Goal: Task Accomplishment & Management: Complete application form

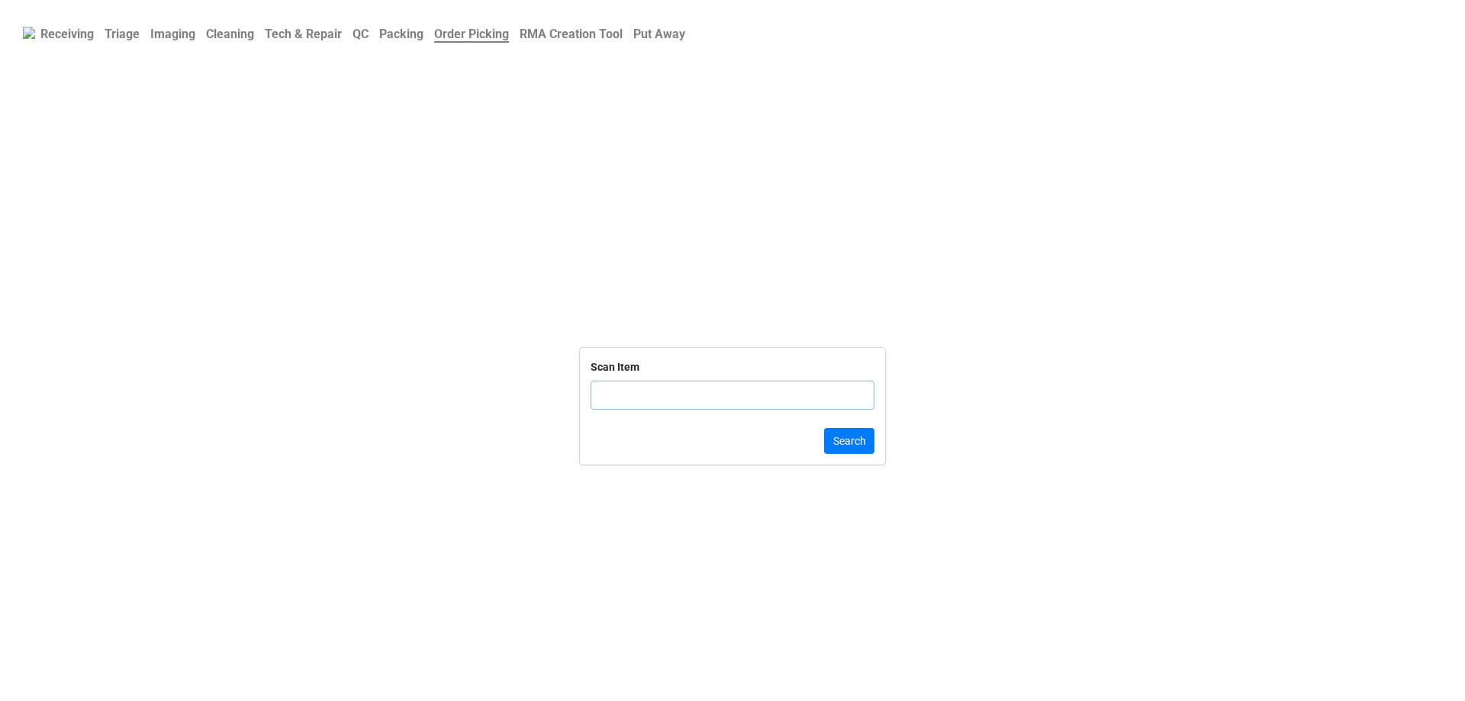
click at [366, 36] on b "QC" at bounding box center [361, 34] width 16 height 14
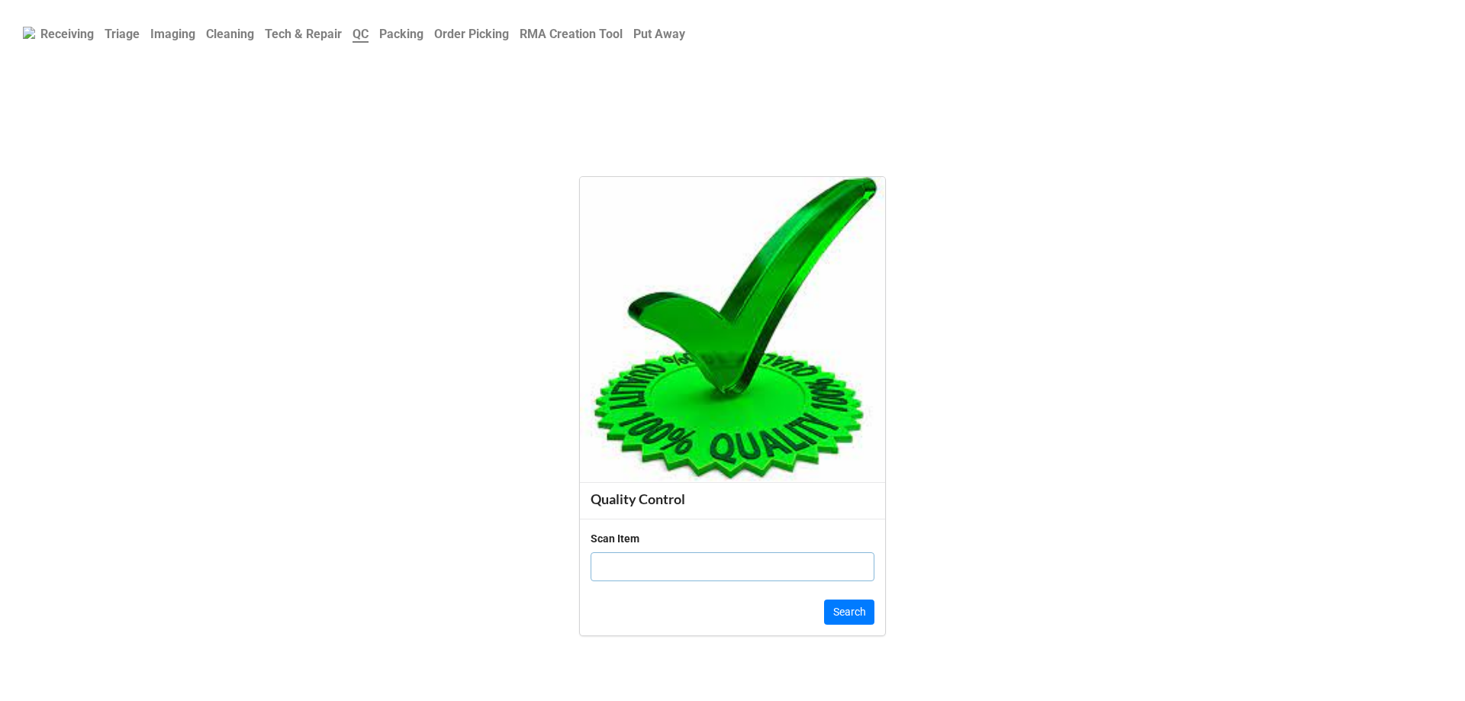
click at [635, 572] on input "text" at bounding box center [733, 566] width 284 height 29
click button "Search" at bounding box center [849, 613] width 50 height 26
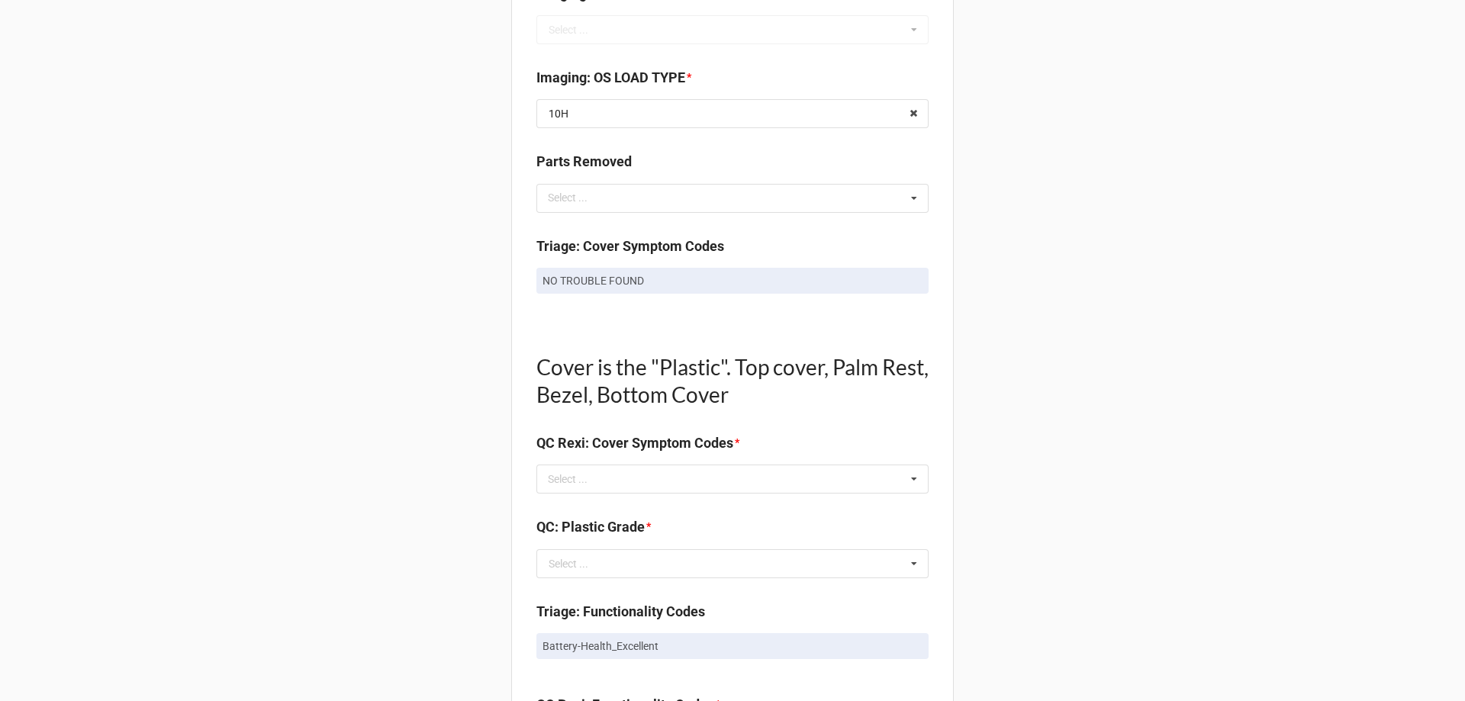
scroll to position [763, 0]
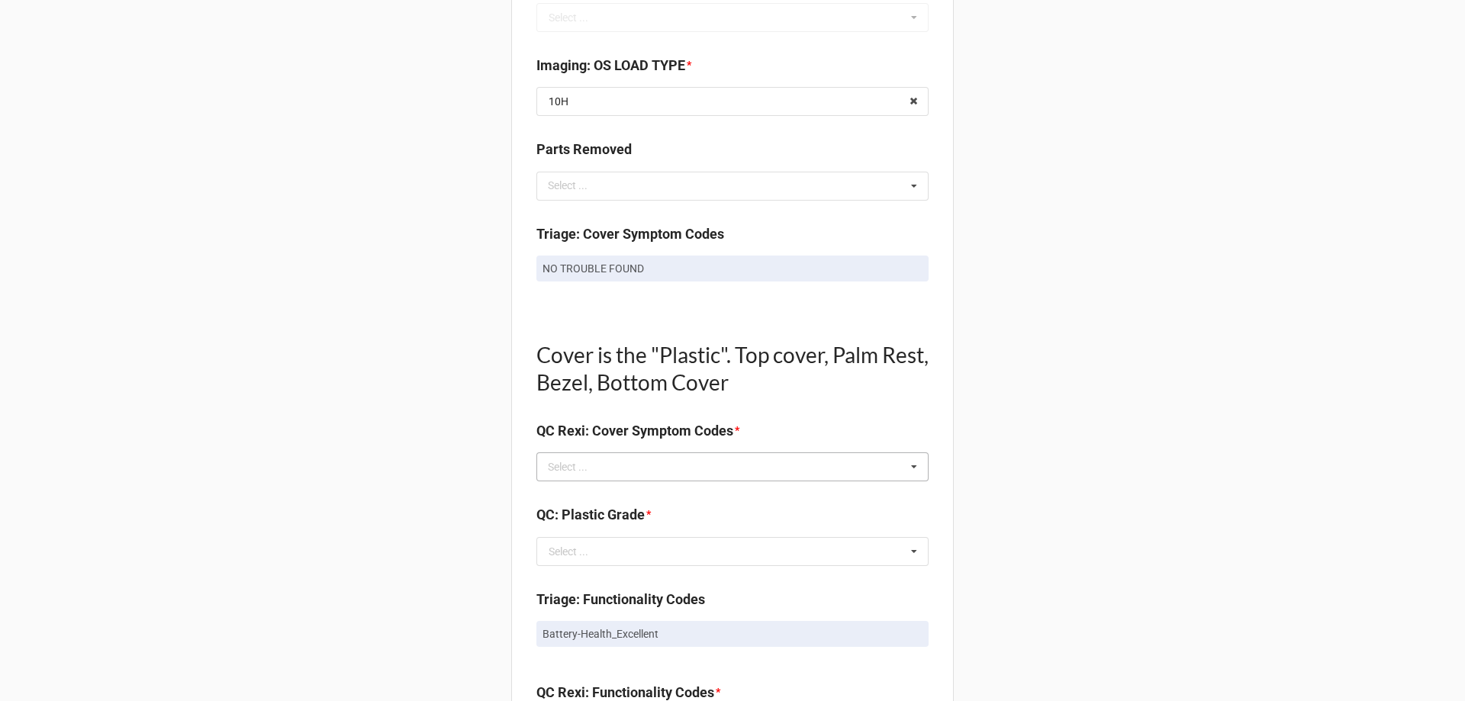
click at [664, 468] on div "Select ... No results found." at bounding box center [732, 467] width 392 height 29
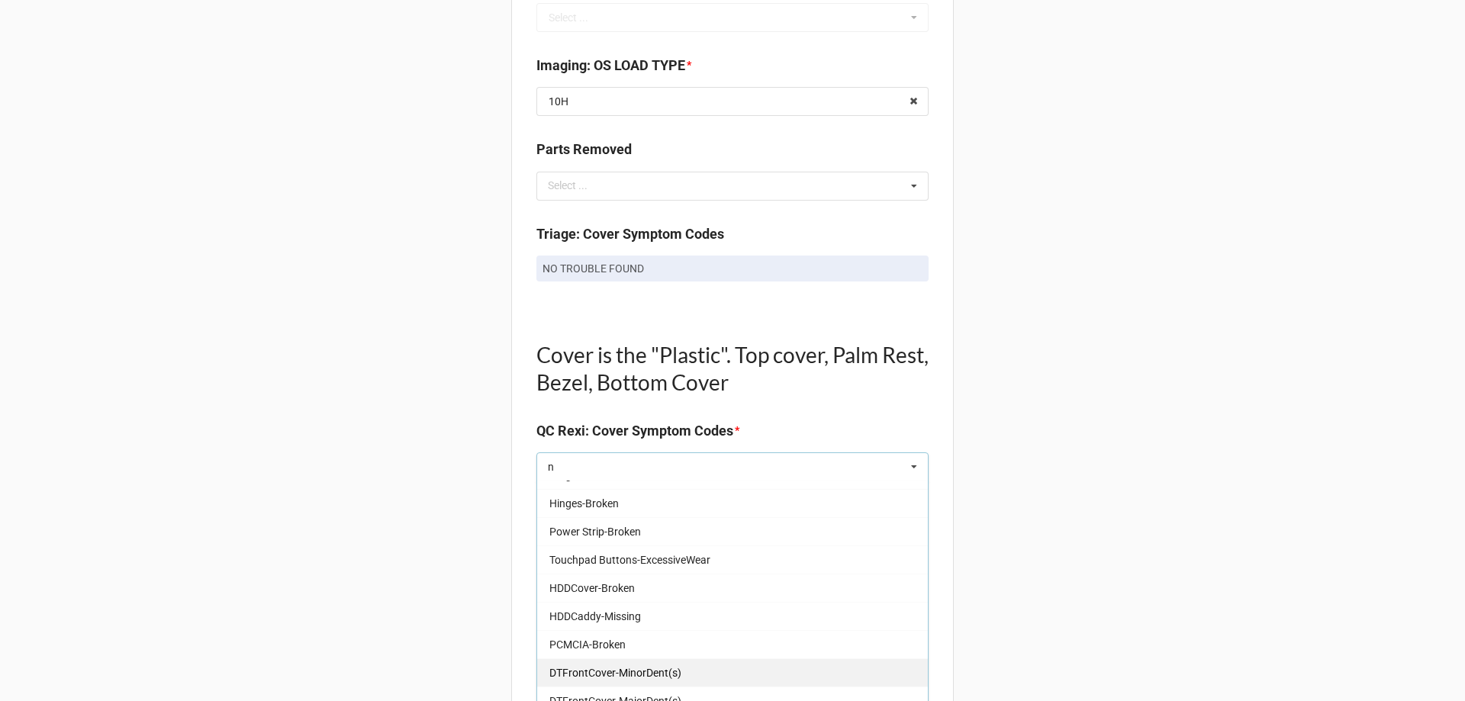
scroll to position [458, 0]
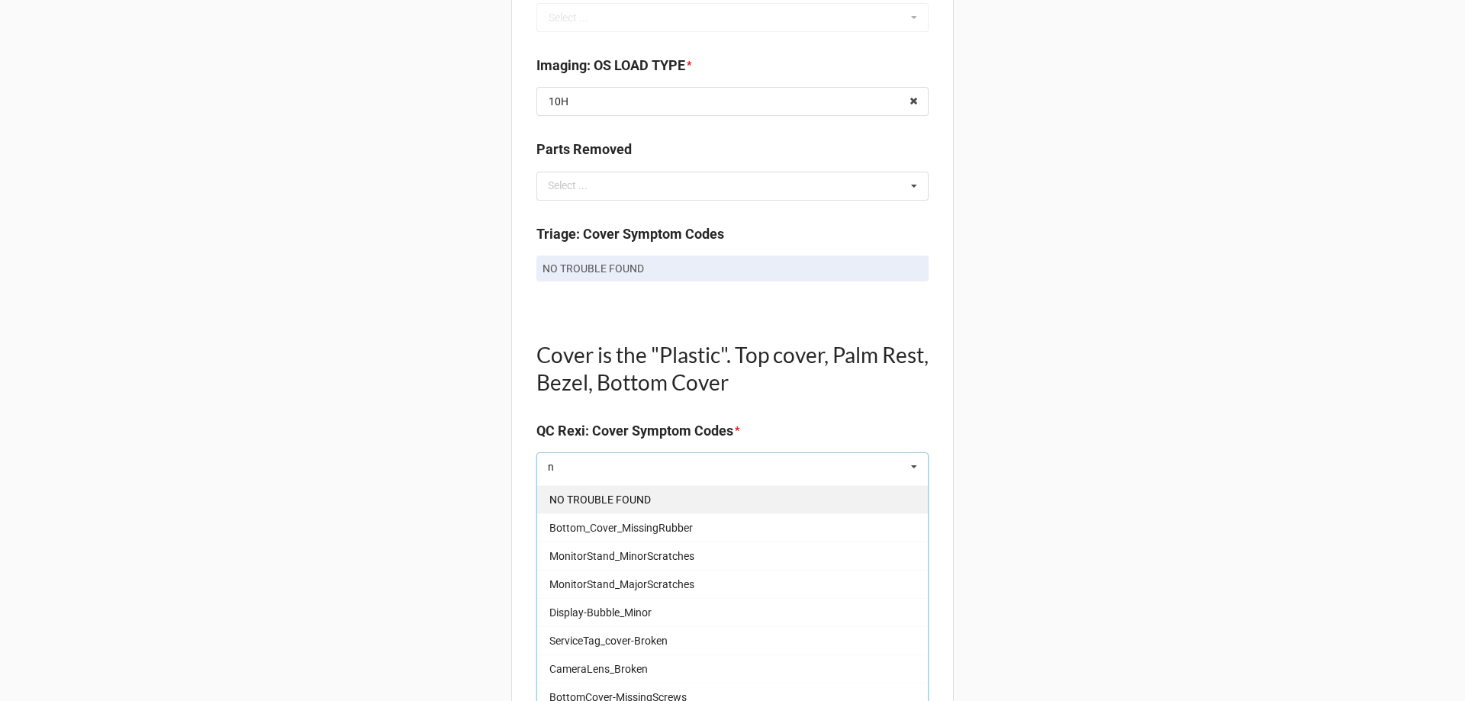
type input "n"
click at [634, 494] on span "NO TROUBLE FOUND" at bounding box center [599, 500] width 101 height 12
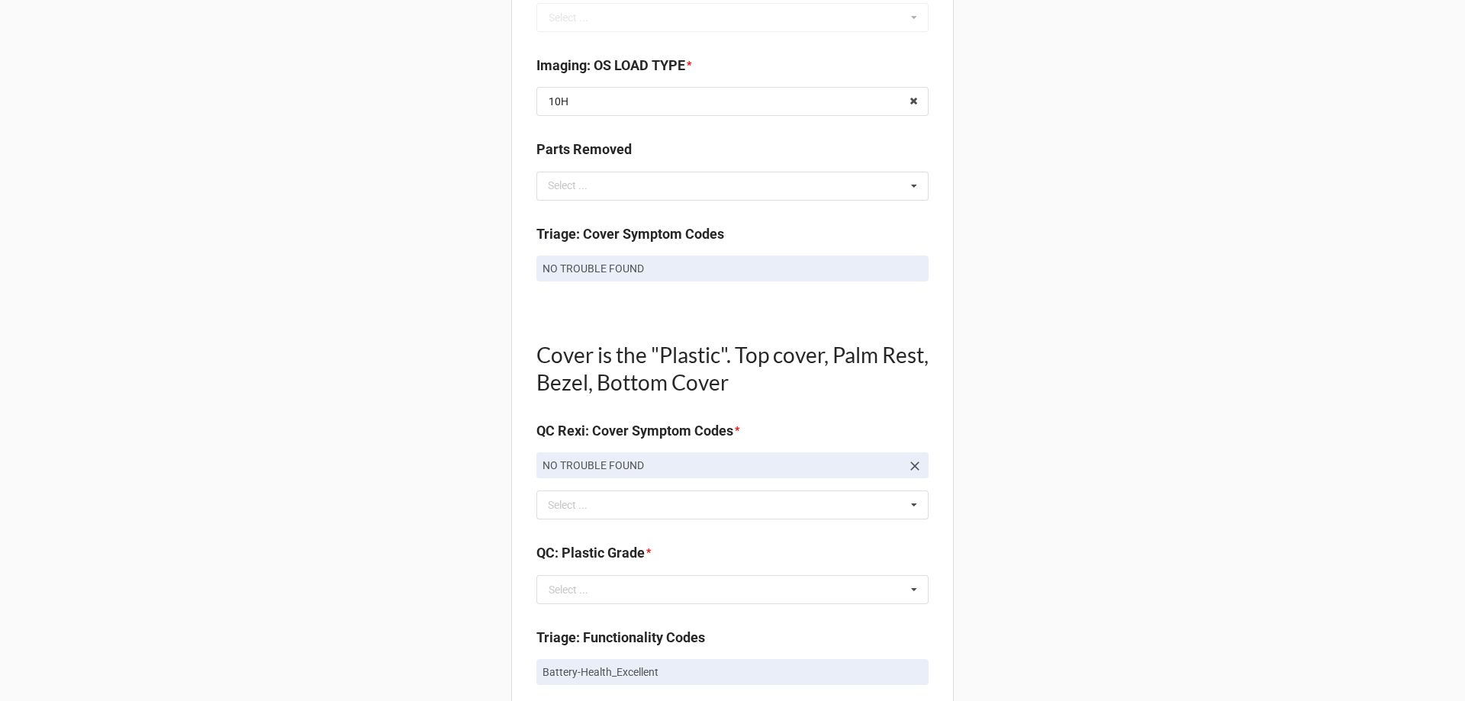
click at [466, 497] on div "Back Receiving Triage Imaging Cleaning Tech & Repair QC Packing Order Picking R…" at bounding box center [732, 552] width 1465 height 2630
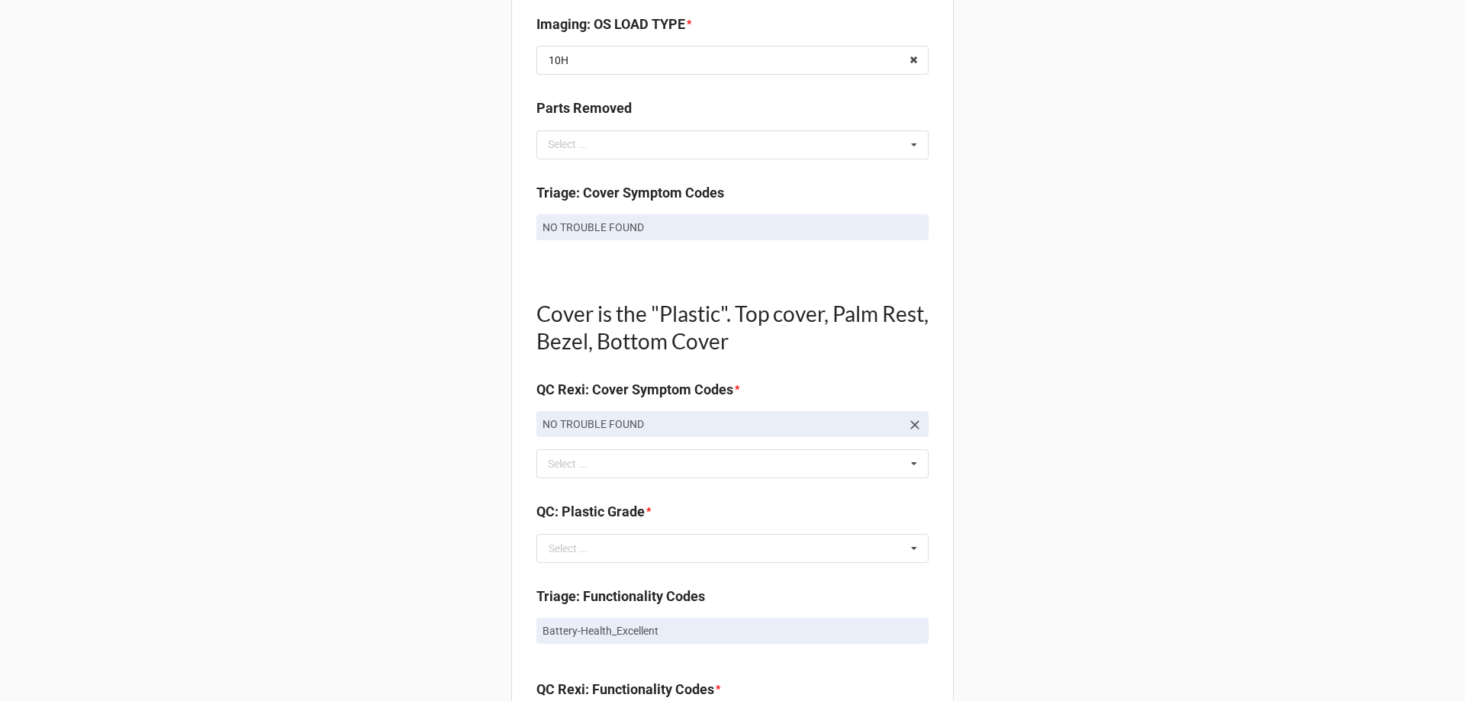
scroll to position [839, 0]
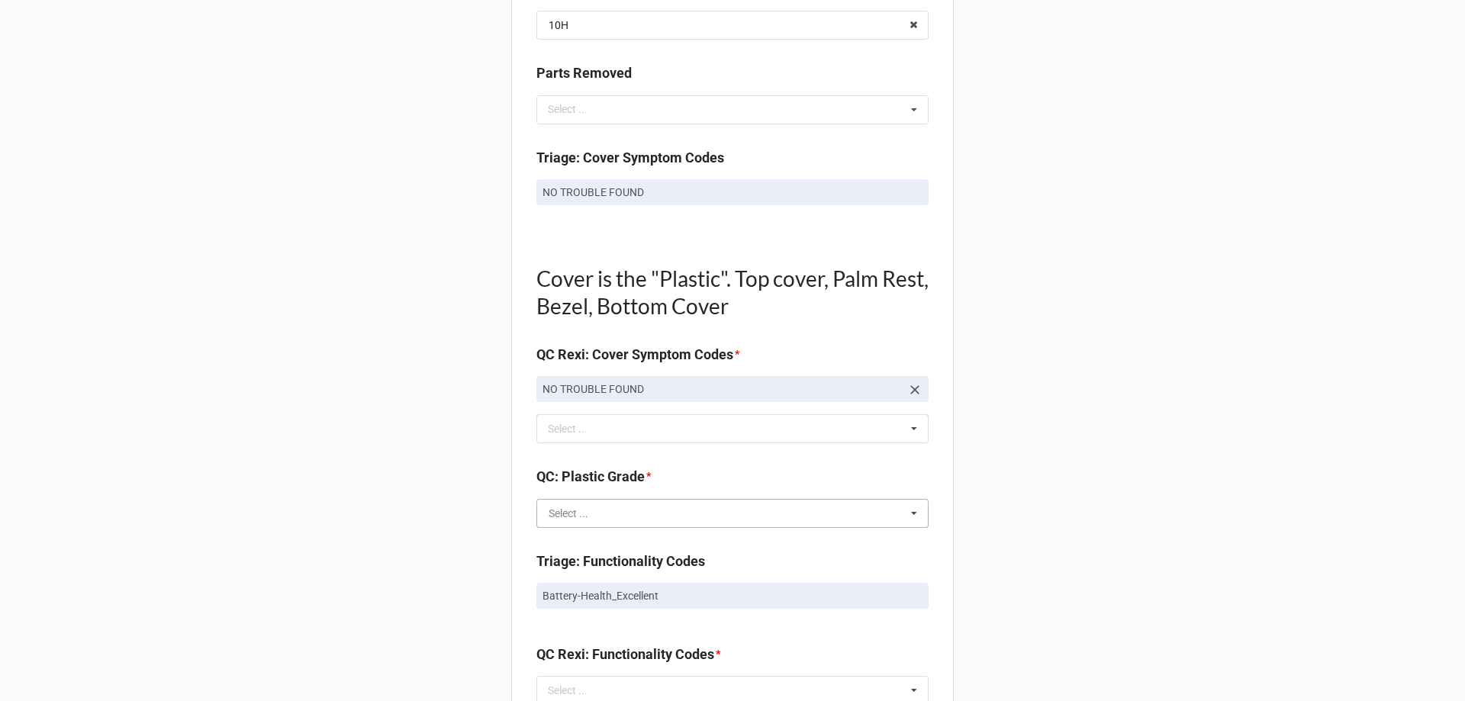
click at [594, 513] on input "text" at bounding box center [733, 513] width 391 height 27
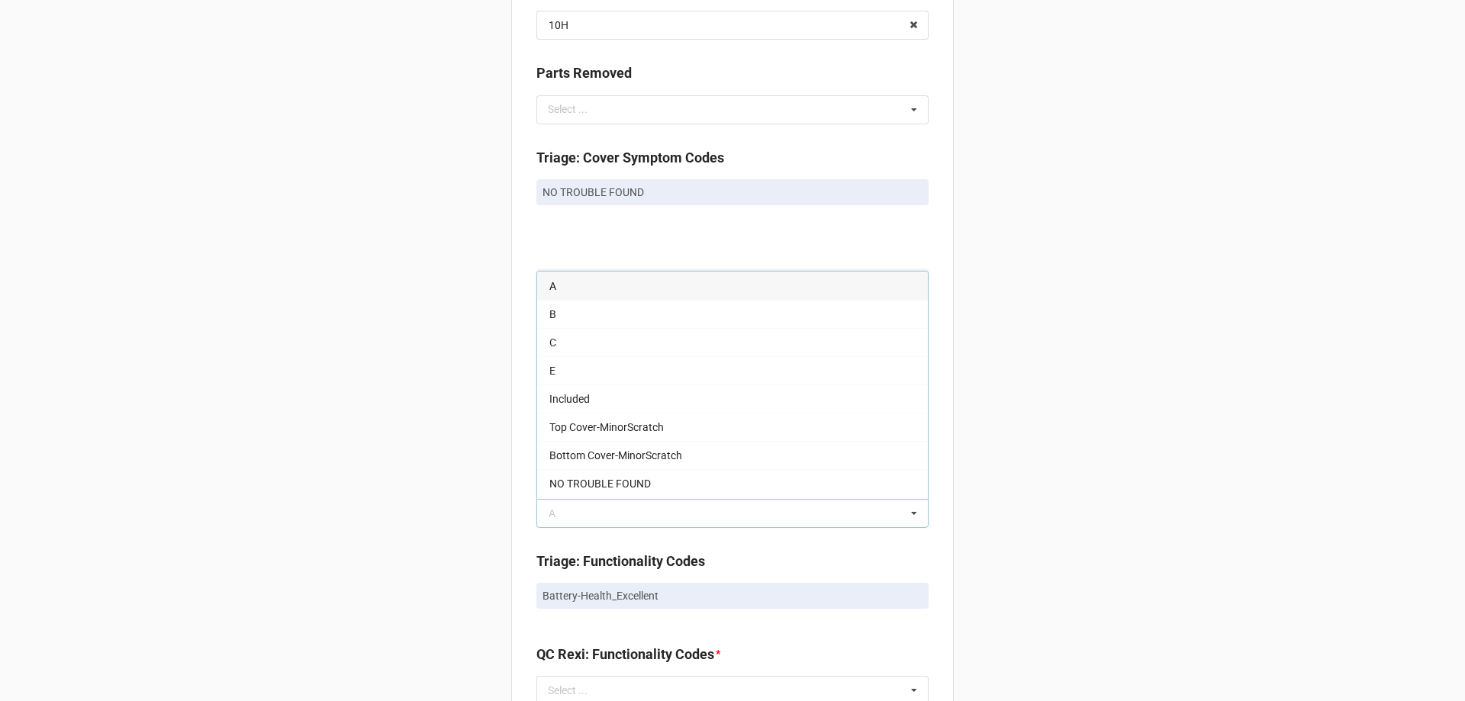
click at [603, 282] on div "A" at bounding box center [732, 286] width 391 height 28
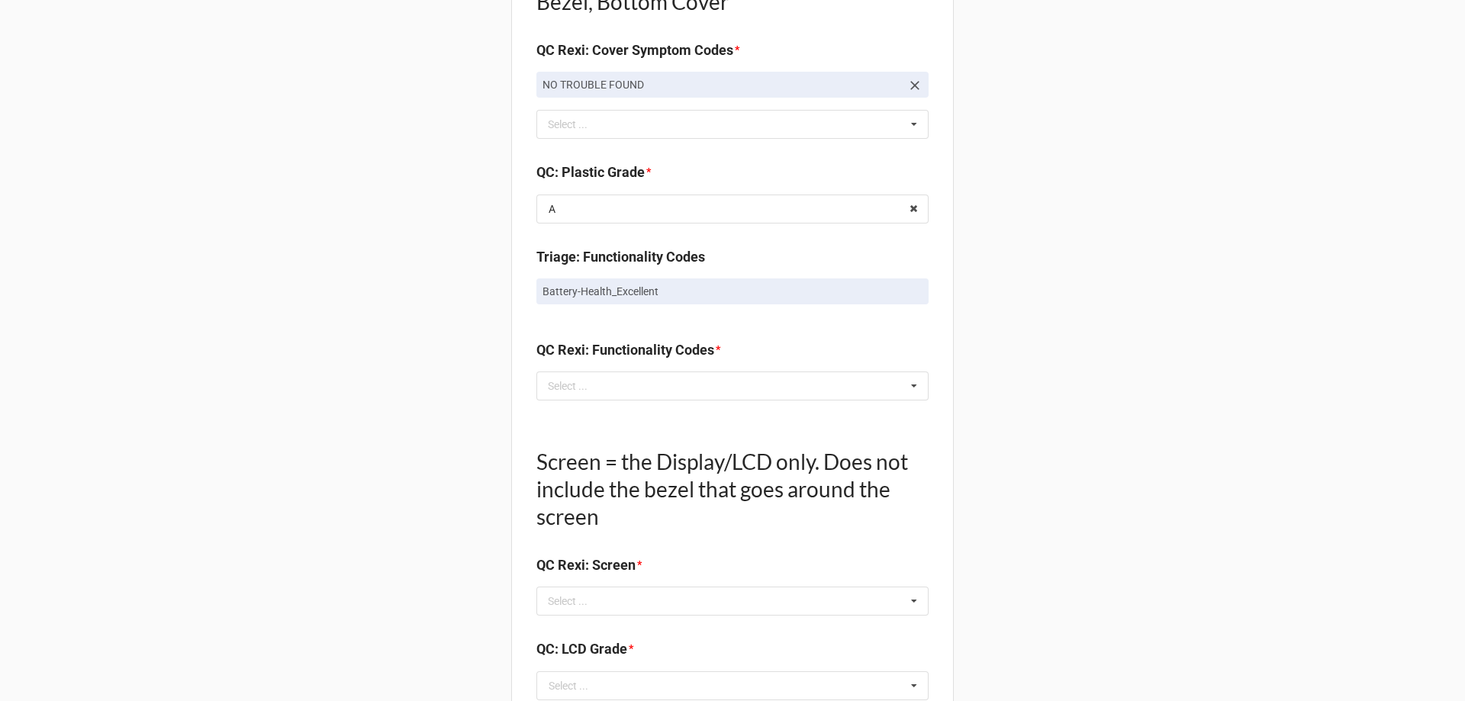
scroll to position [1145, 0]
click at [601, 385] on div "Select ..." at bounding box center [577, 385] width 66 height 18
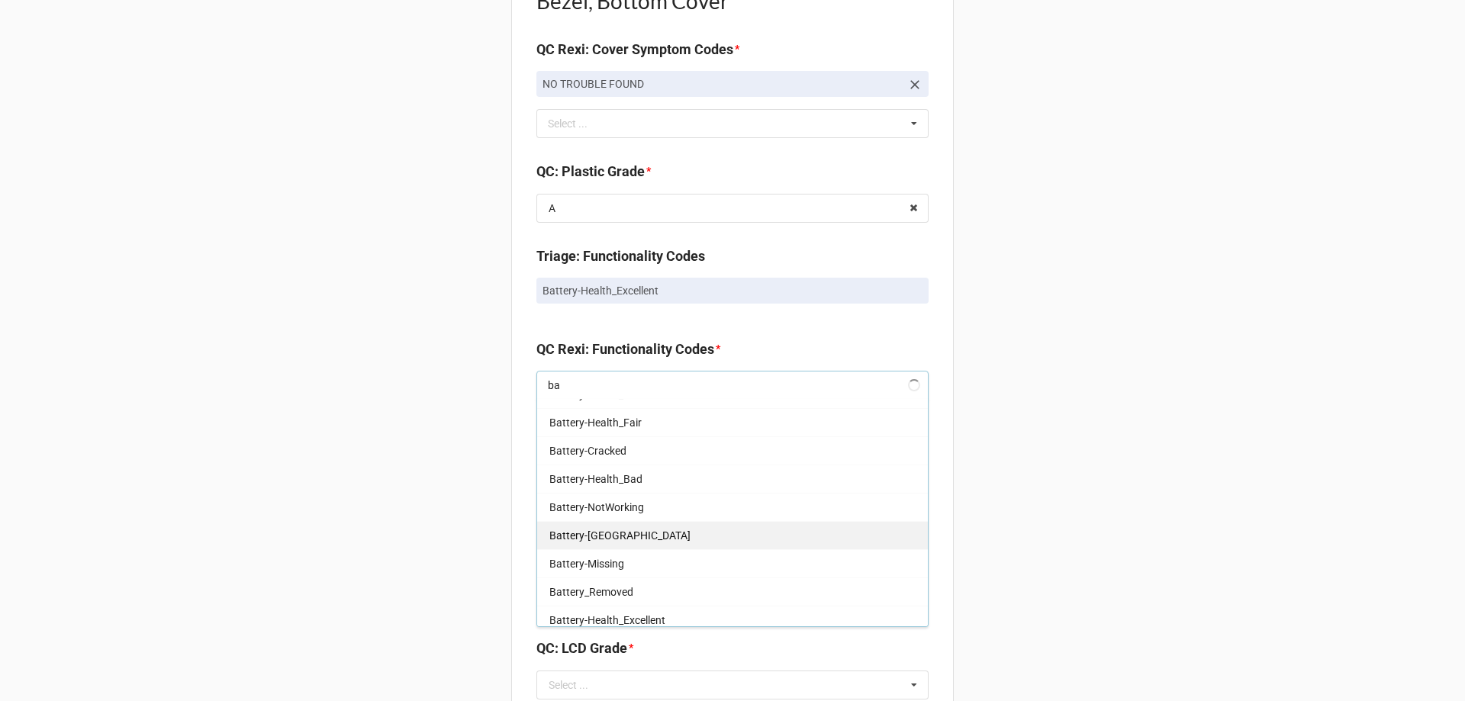
scroll to position [196, 0]
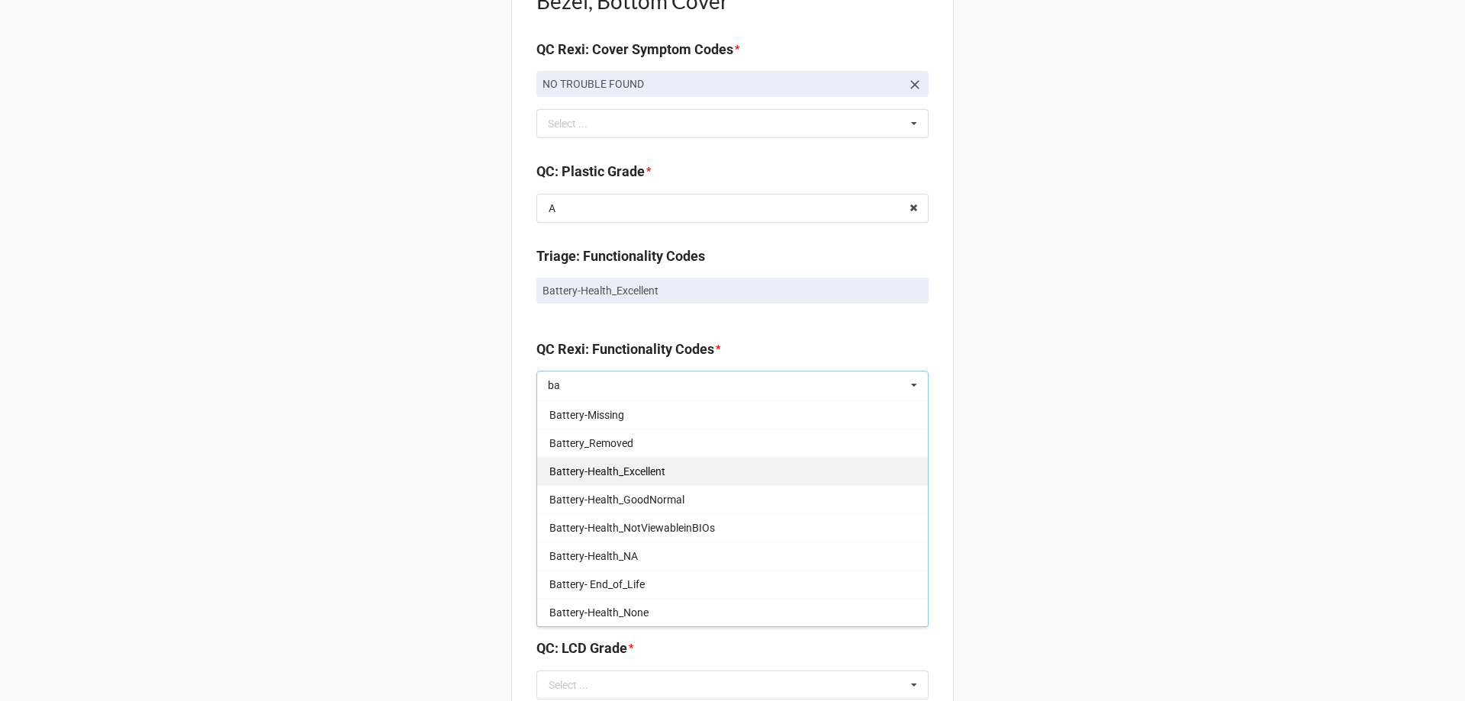
type input "ba"
click at [634, 479] on div "Battery-Health_Excellent" at bounding box center [732, 471] width 391 height 28
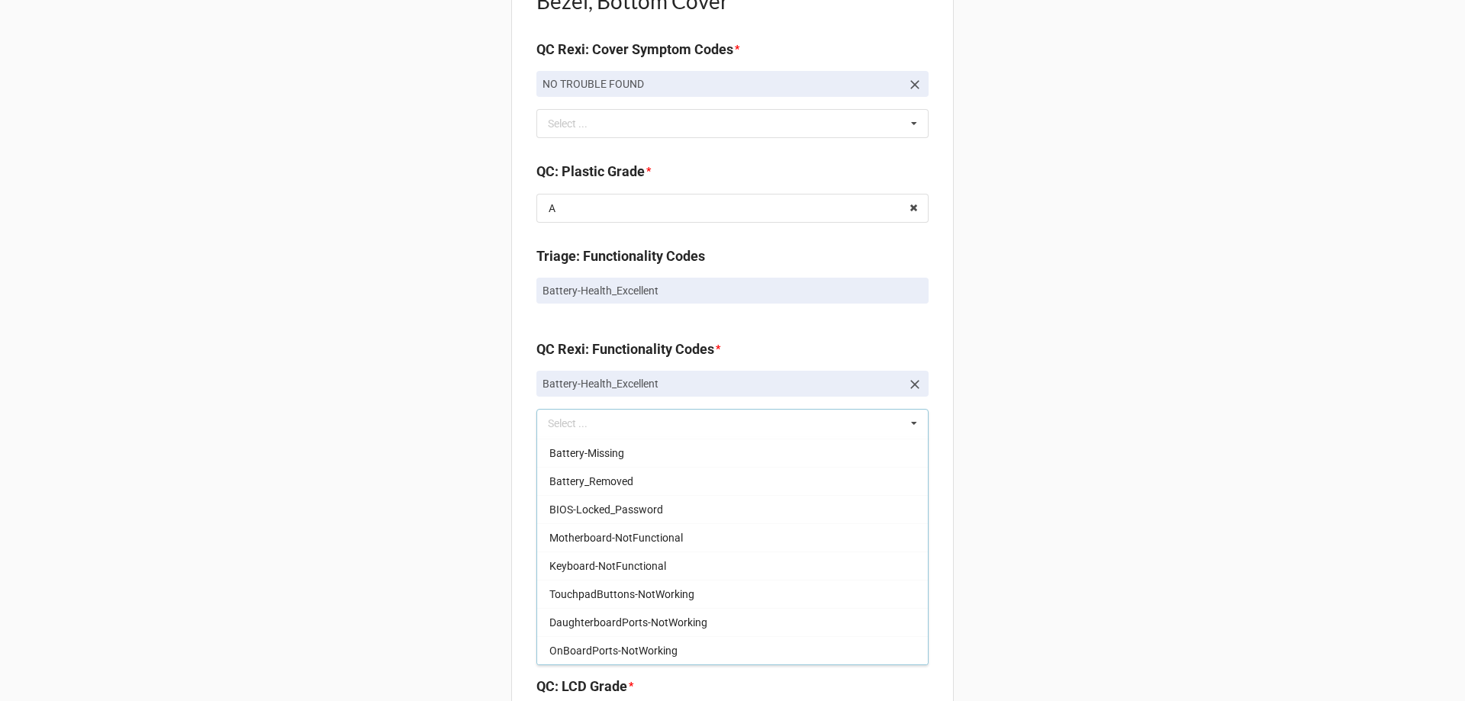
click at [374, 489] on div "Back Receiving Triage Imaging Cleaning Tech & Repair QC Packing Order Picking R…" at bounding box center [732, 189] width 1465 height 2669
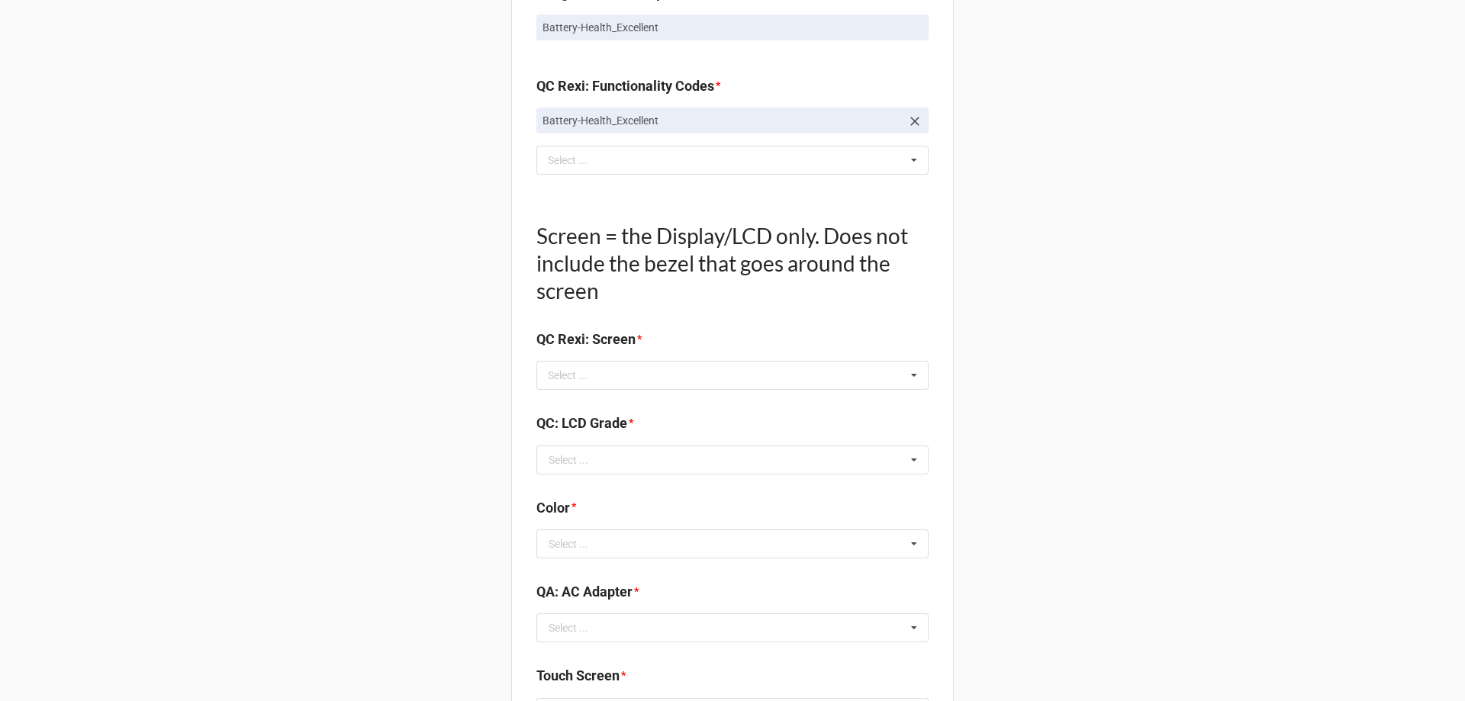
scroll to position [1297, 0]
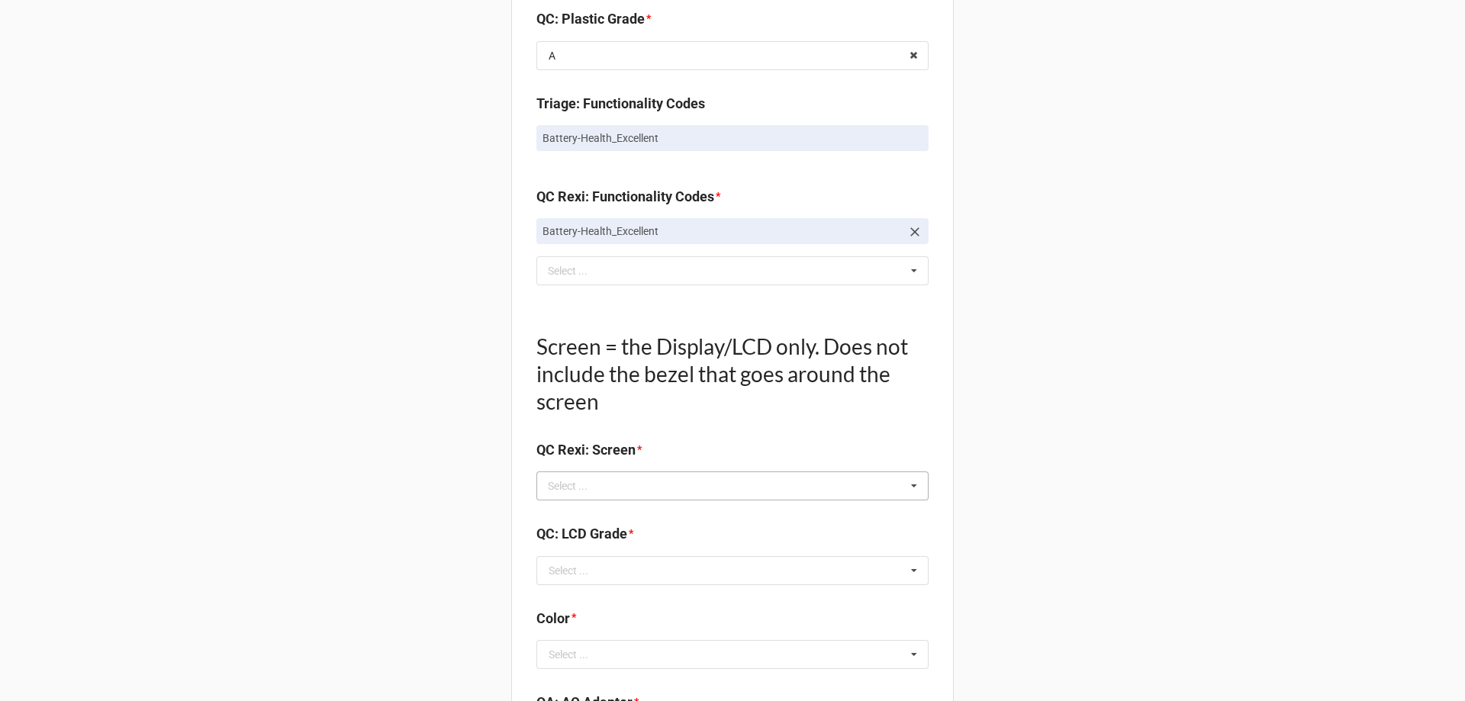
click at [582, 486] on div "Select ..." at bounding box center [577, 487] width 66 height 18
click at [575, 620] on div "NO TROUBLE FOUND" at bounding box center [732, 628] width 391 height 28
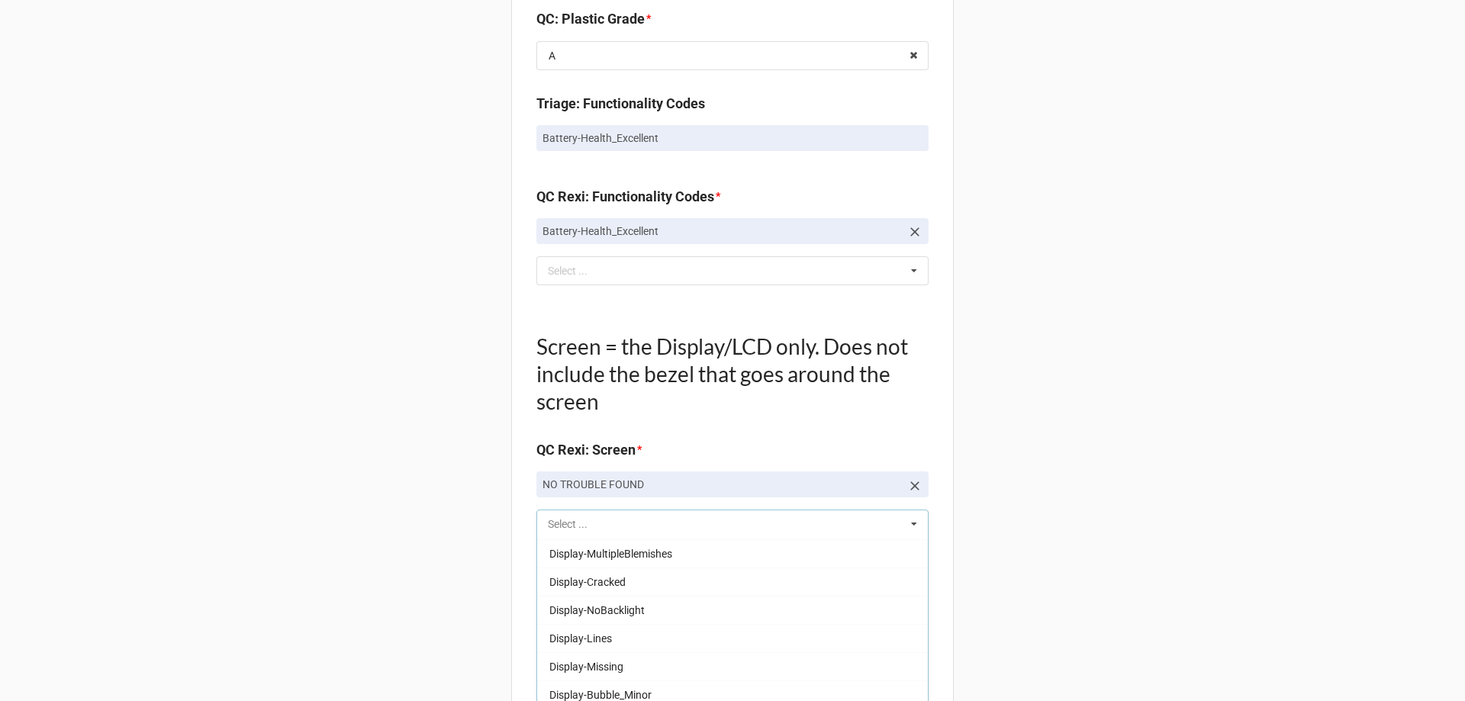
scroll to position [224, 0]
click at [432, 588] on div "Back Receiving Triage Imaging Cleaning Tech & Repair QC Packing Order Picking R…" at bounding box center [732, 56] width 1465 height 2707
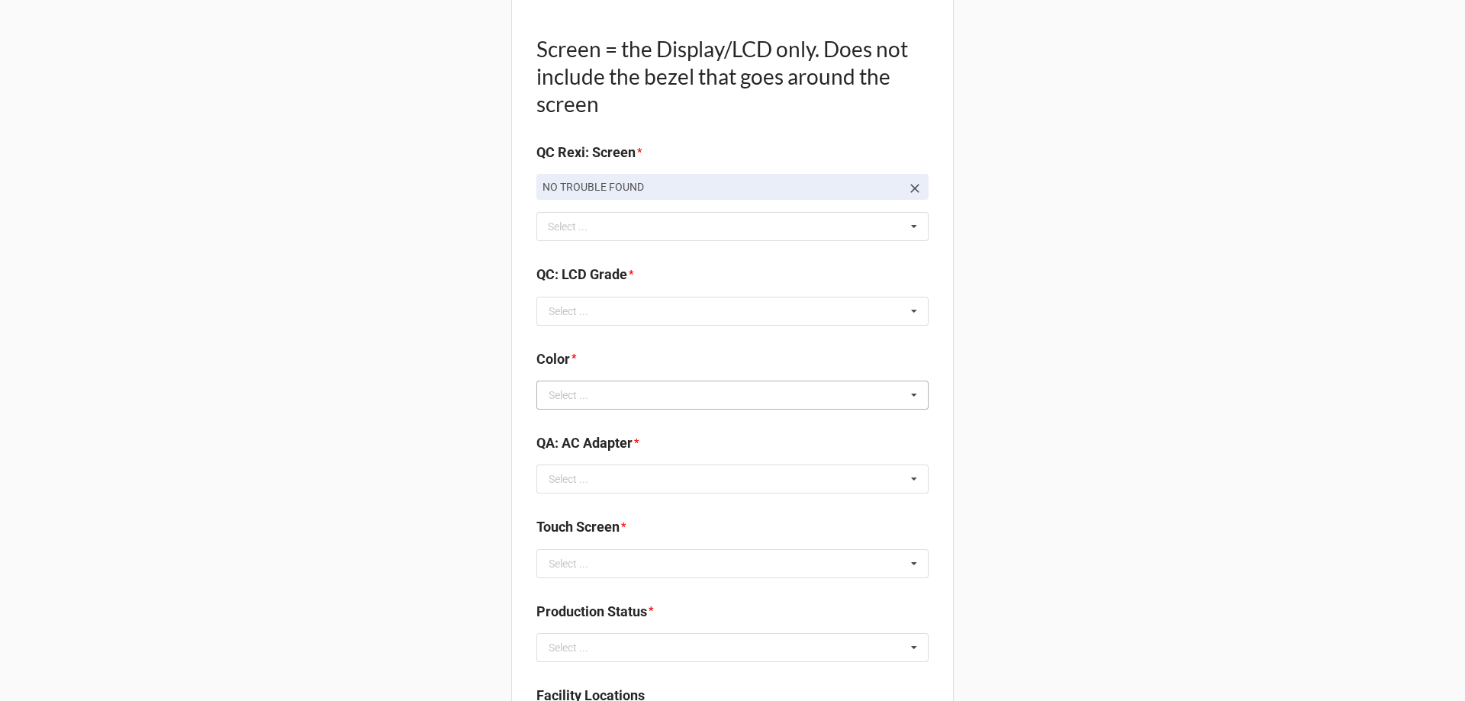
scroll to position [1603, 0]
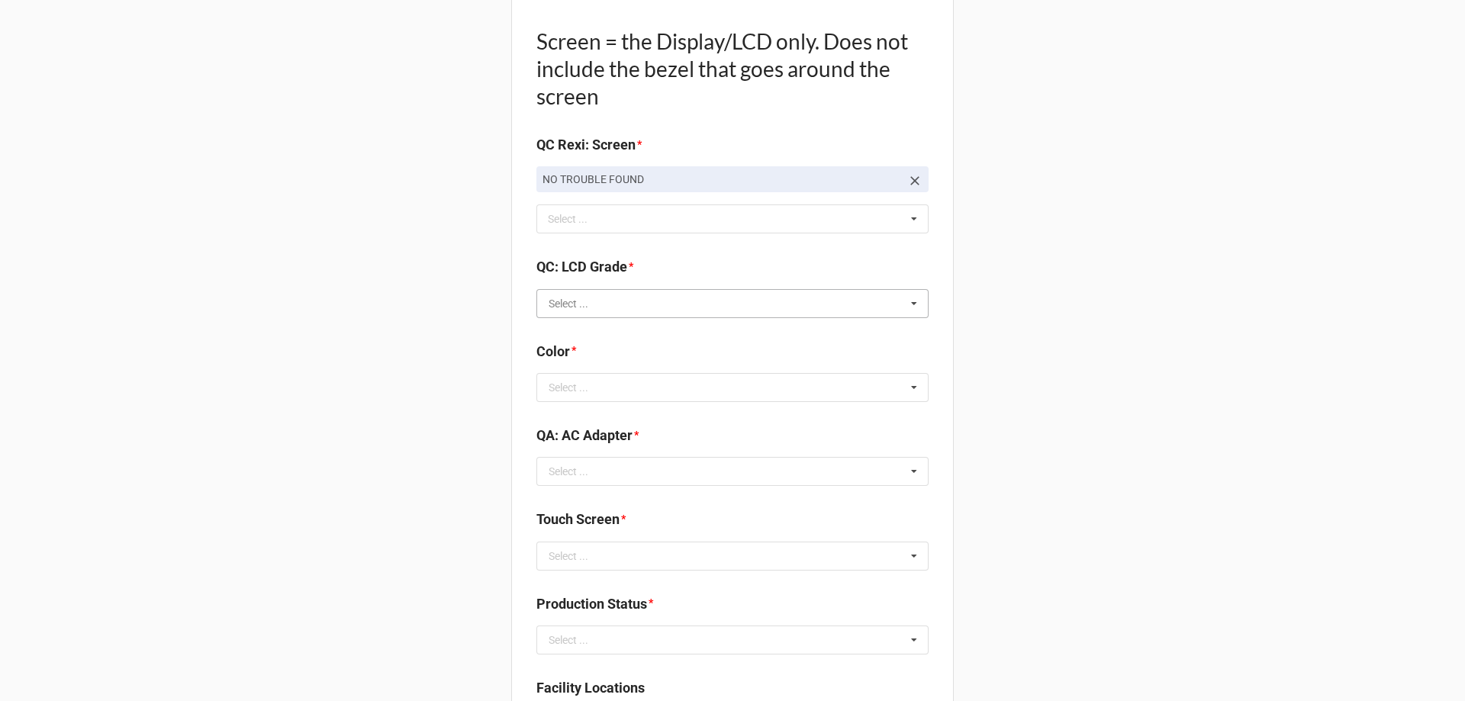
click at [604, 308] on input "text" at bounding box center [733, 303] width 391 height 27
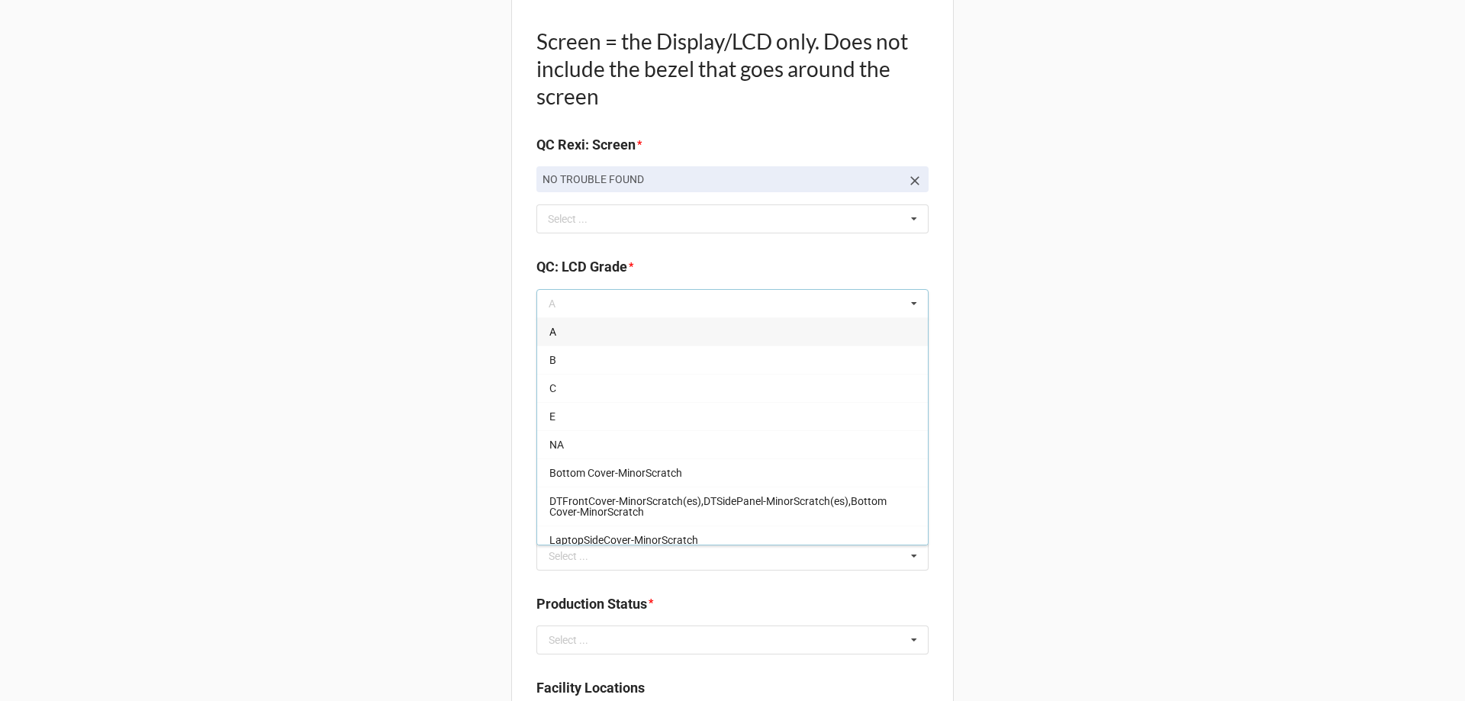
click at [598, 329] on div "A" at bounding box center [732, 331] width 391 height 28
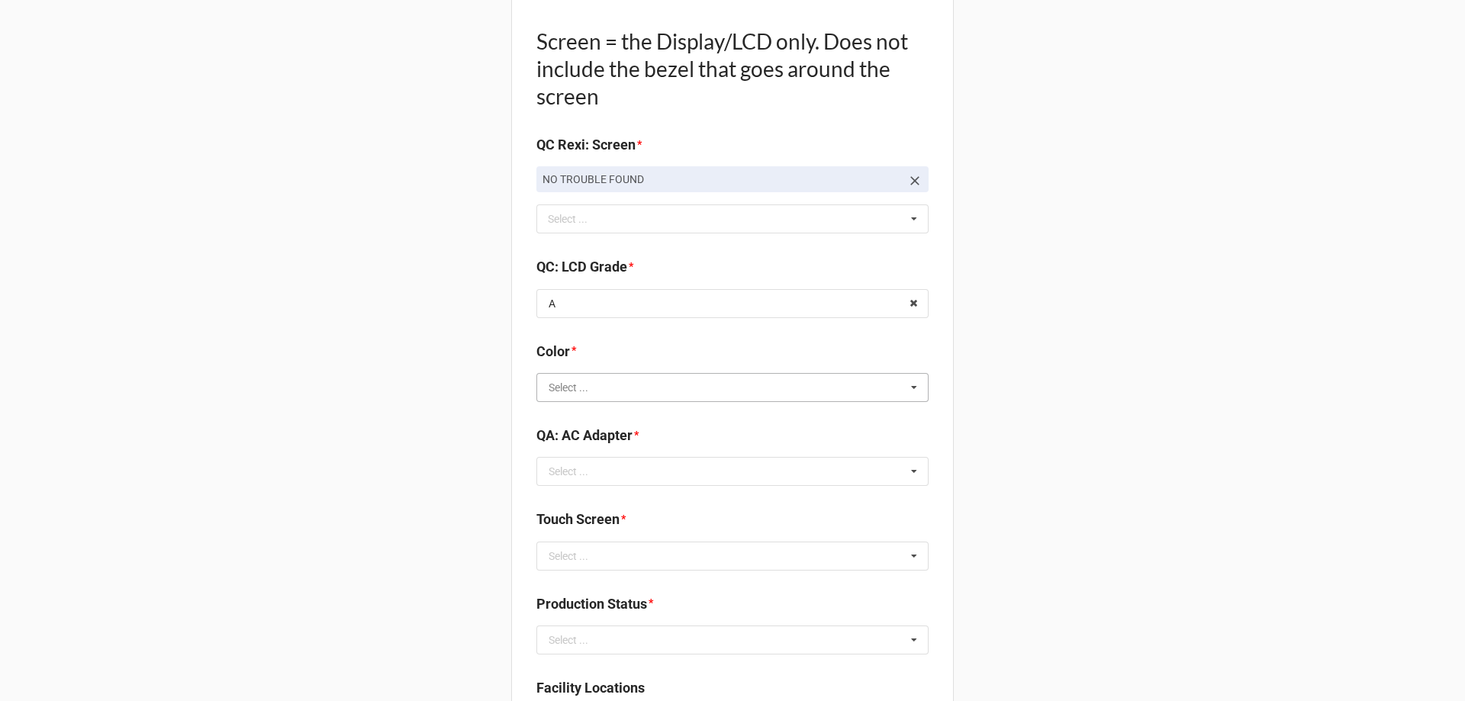
click at [587, 385] on input "text" at bounding box center [733, 387] width 391 height 27
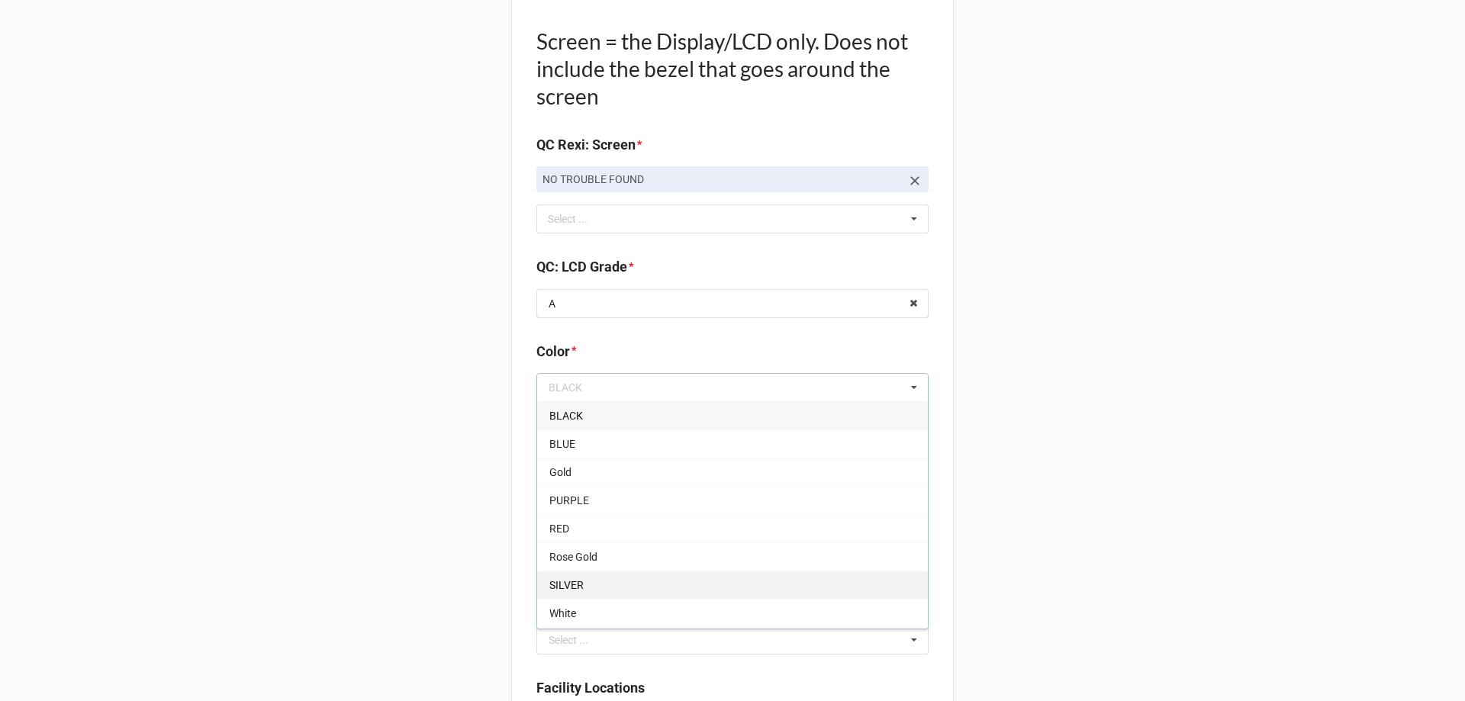
click at [556, 596] on div "SILVER" at bounding box center [732, 585] width 391 height 28
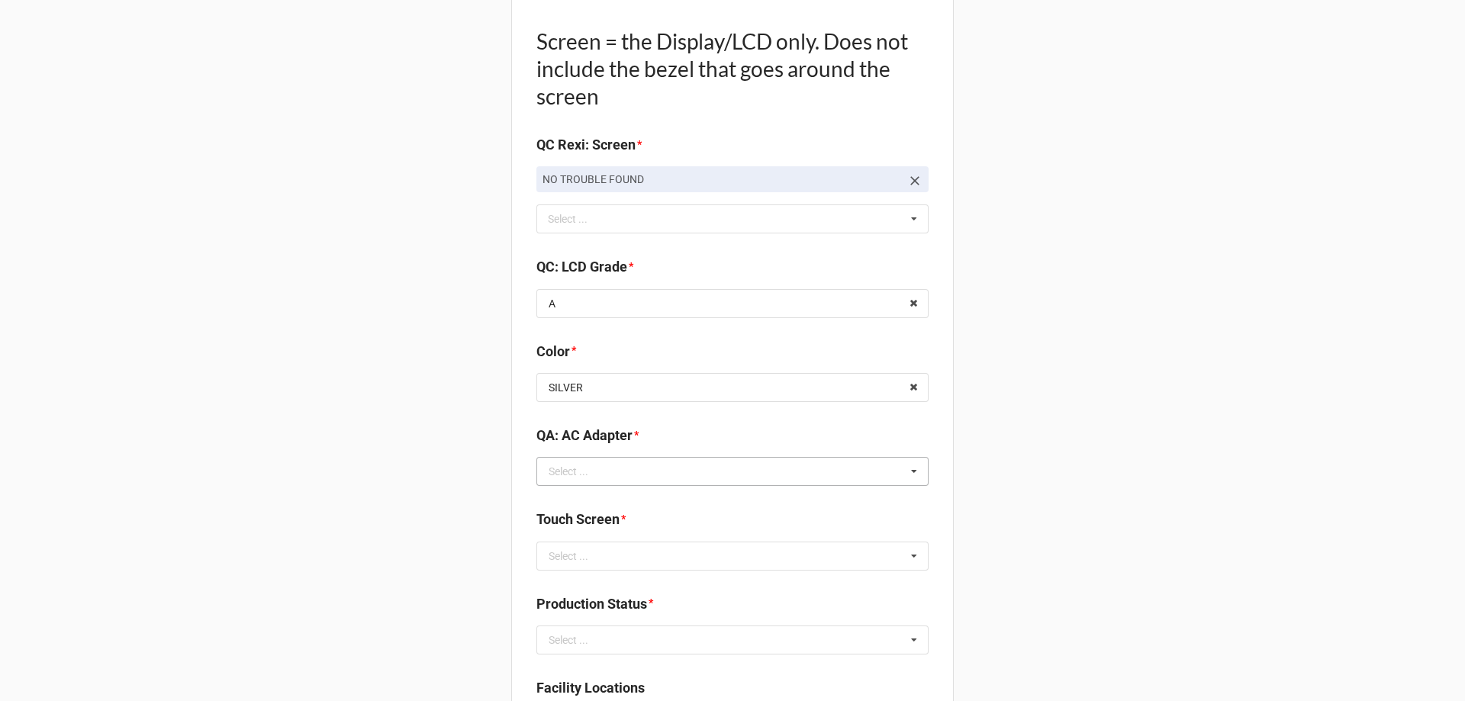
click at [567, 469] on div "Select ..." at bounding box center [569, 471] width 40 height 11
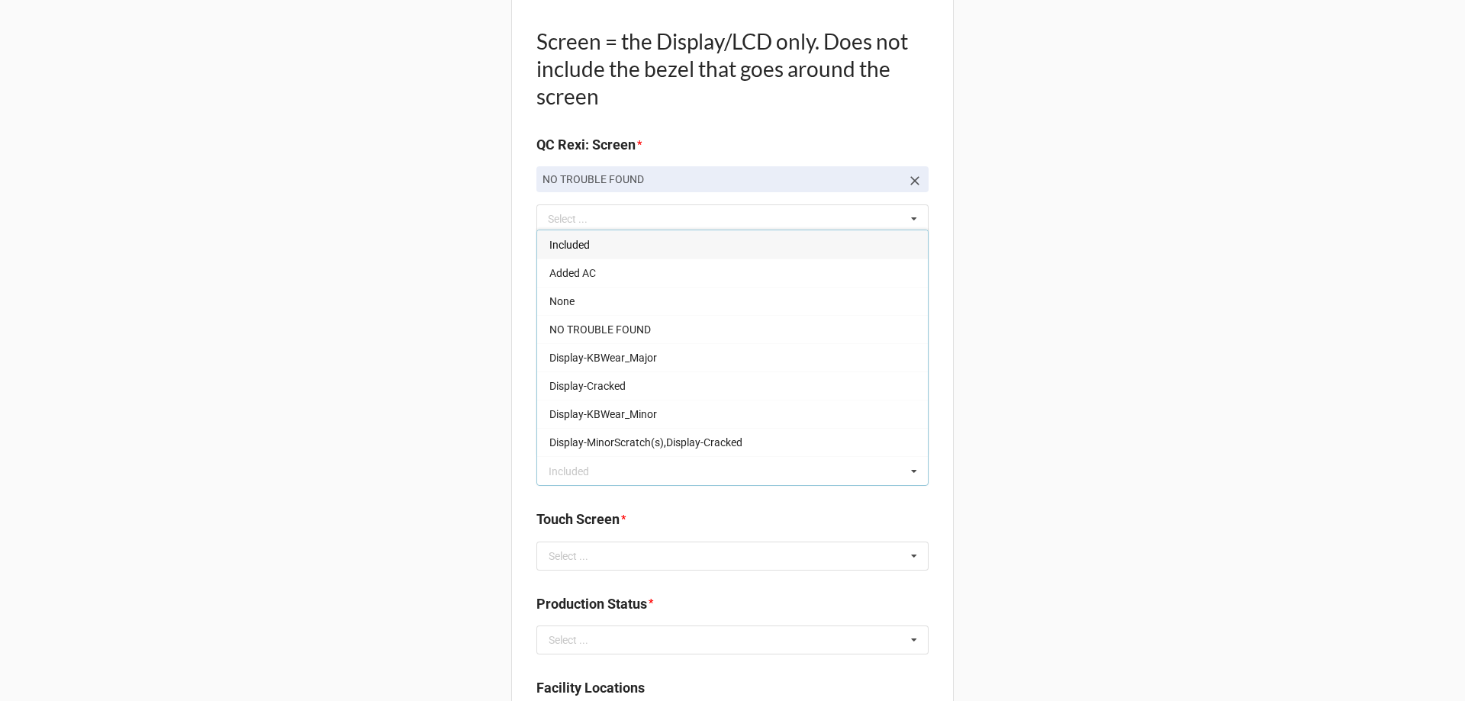
click at [618, 250] on div "Included" at bounding box center [732, 244] width 391 height 28
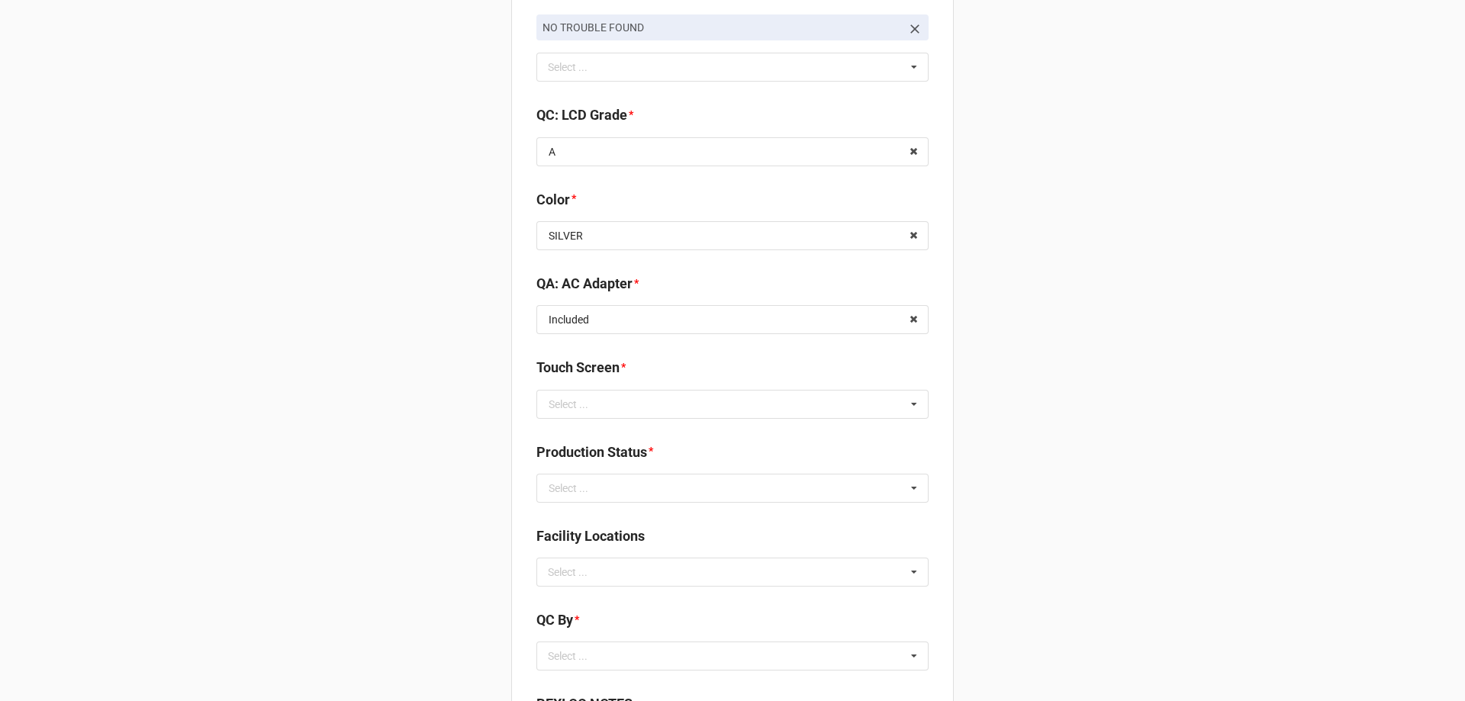
scroll to position [1755, 0]
click at [621, 391] on input "text" at bounding box center [733, 403] width 391 height 27
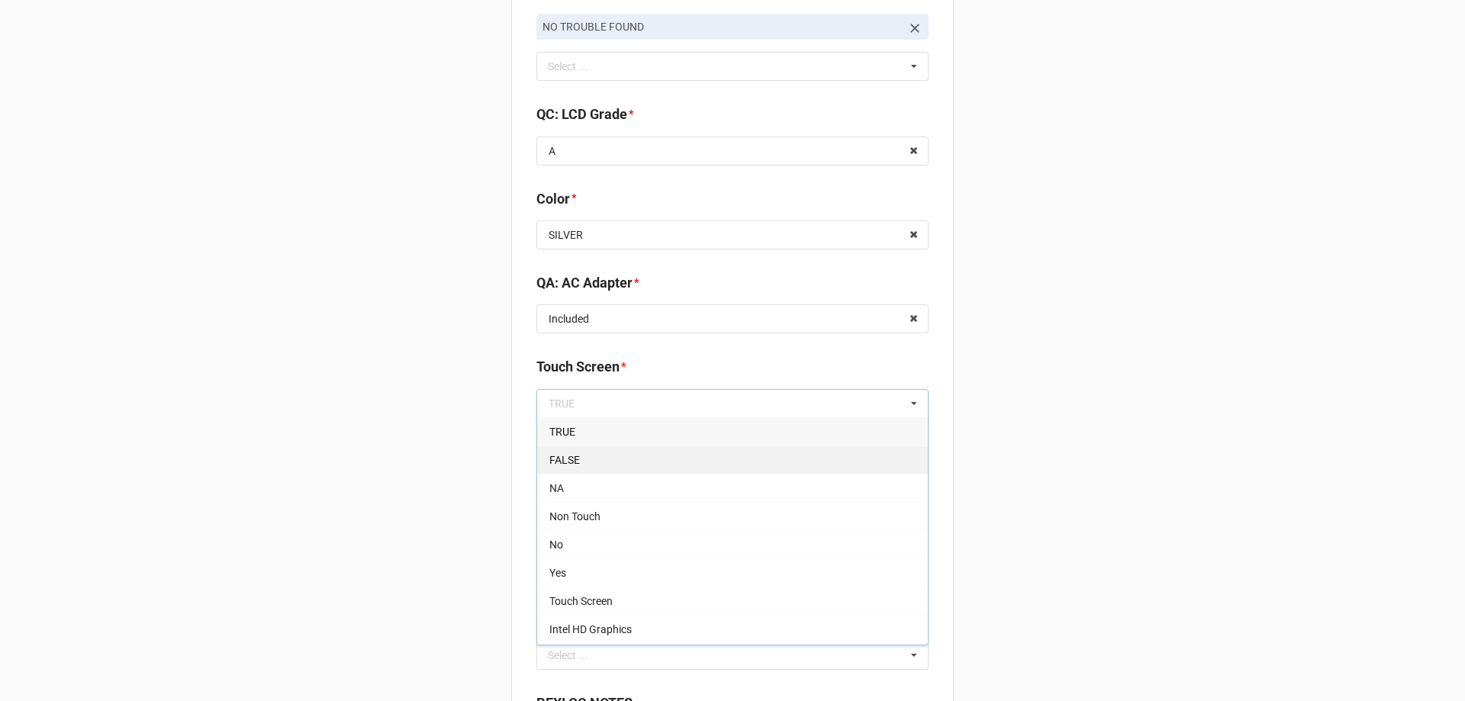
click at [652, 456] on div "FALSE" at bounding box center [732, 460] width 391 height 28
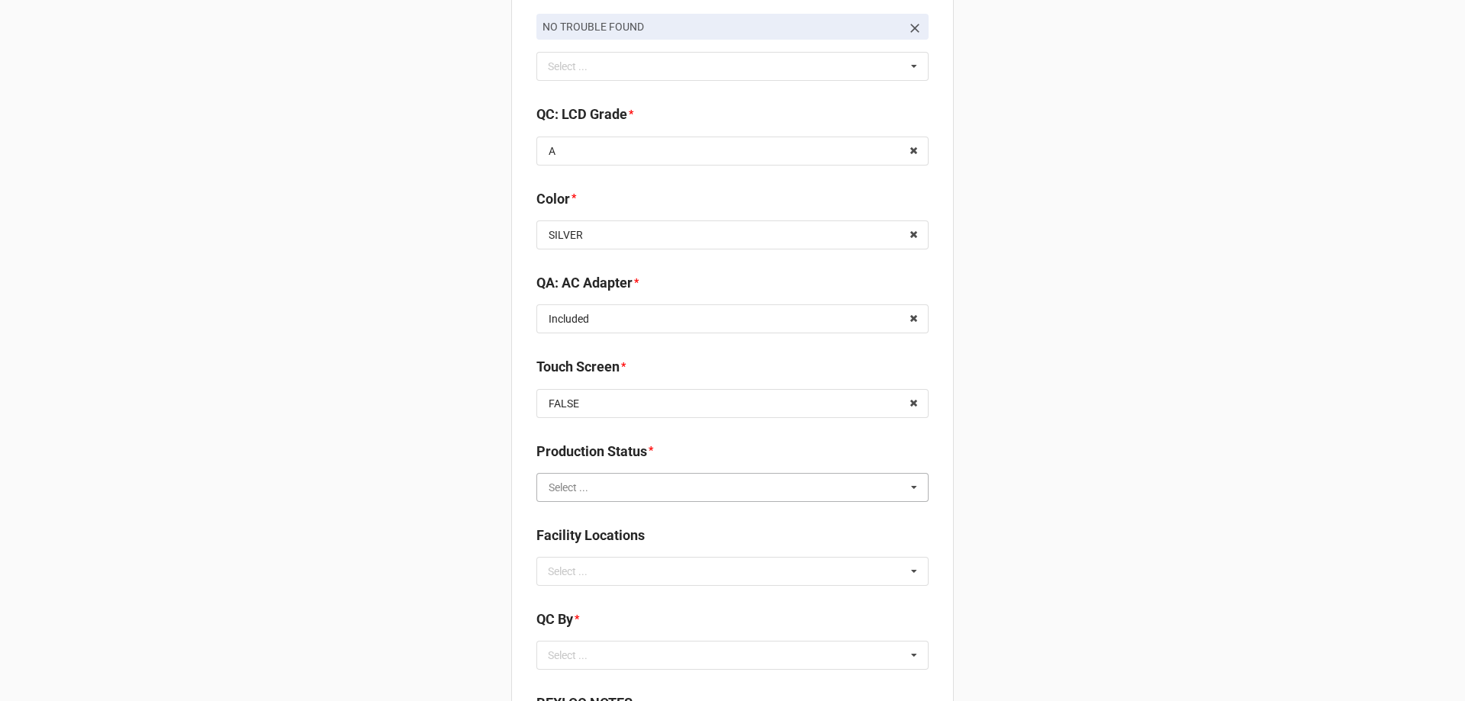
click at [628, 488] on input "text" at bounding box center [733, 487] width 391 height 27
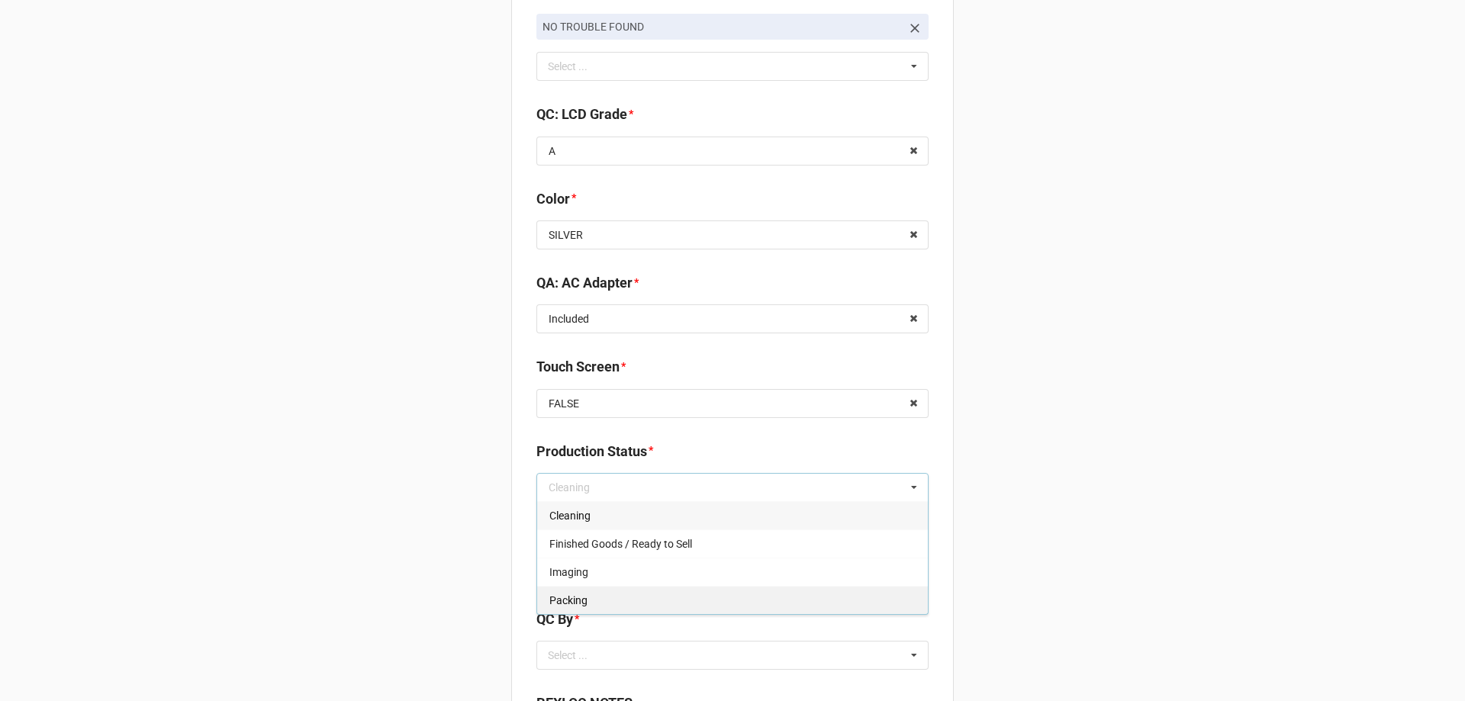
click at [573, 603] on span "Packing" at bounding box center [568, 600] width 38 height 12
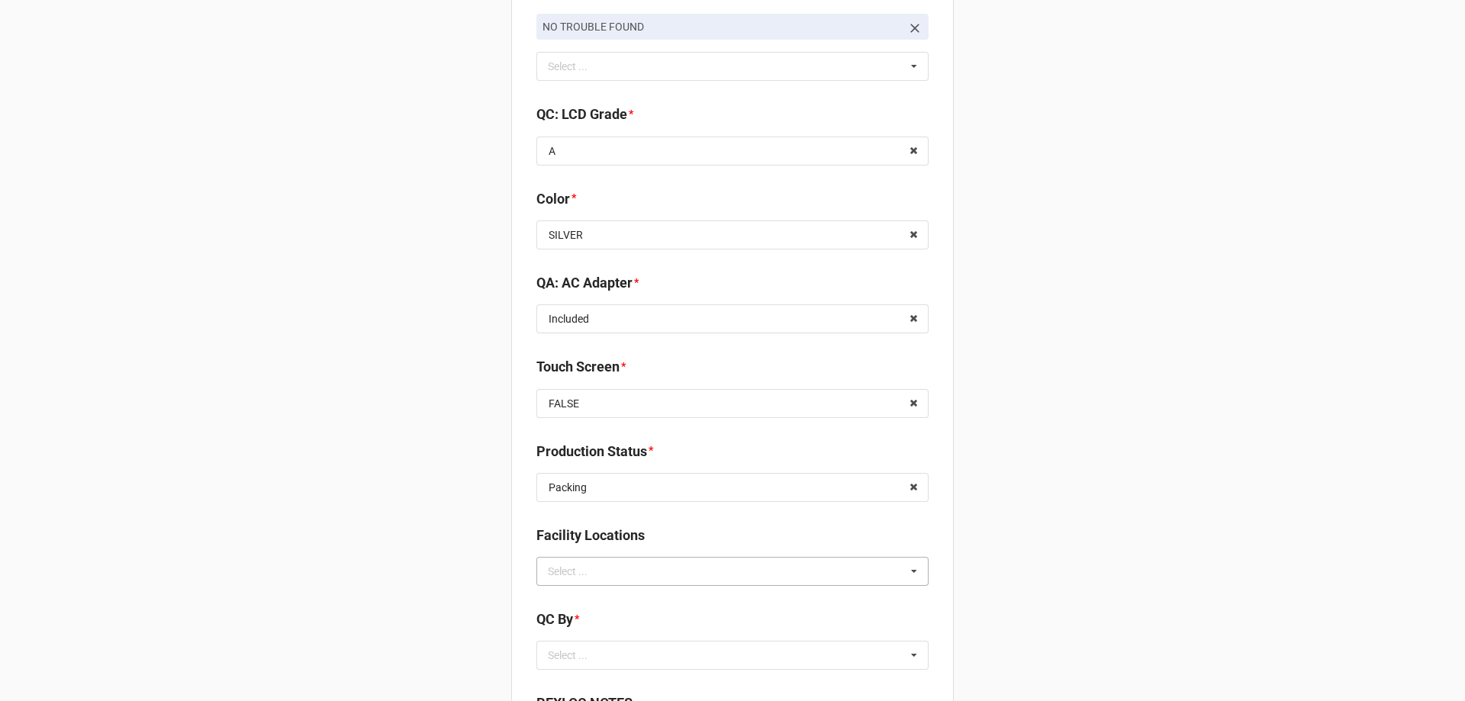
click at [559, 570] on div "Select ..." at bounding box center [577, 571] width 66 height 18
type input "re"
click at [570, 591] on div "RECV.DLL.PROCESSING" at bounding box center [732, 599] width 391 height 28
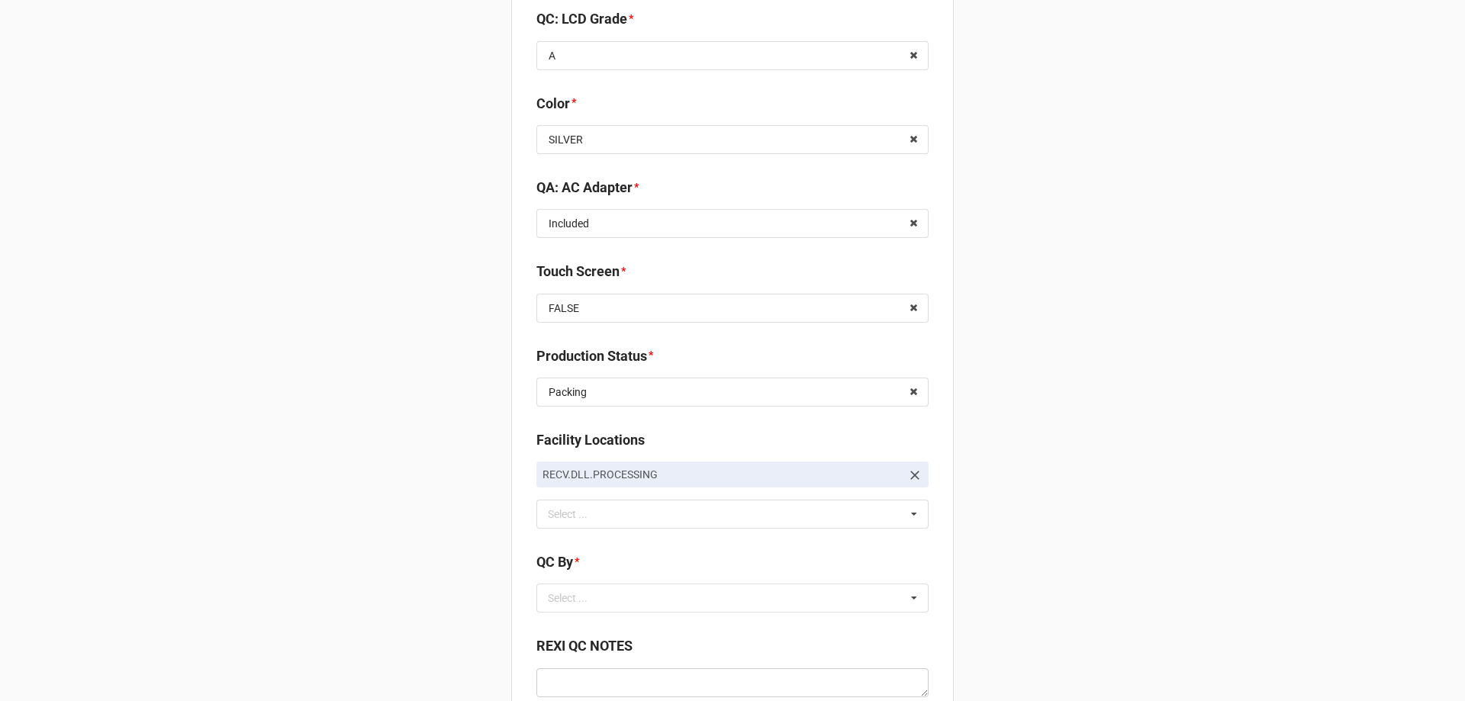
scroll to position [2044, 0]
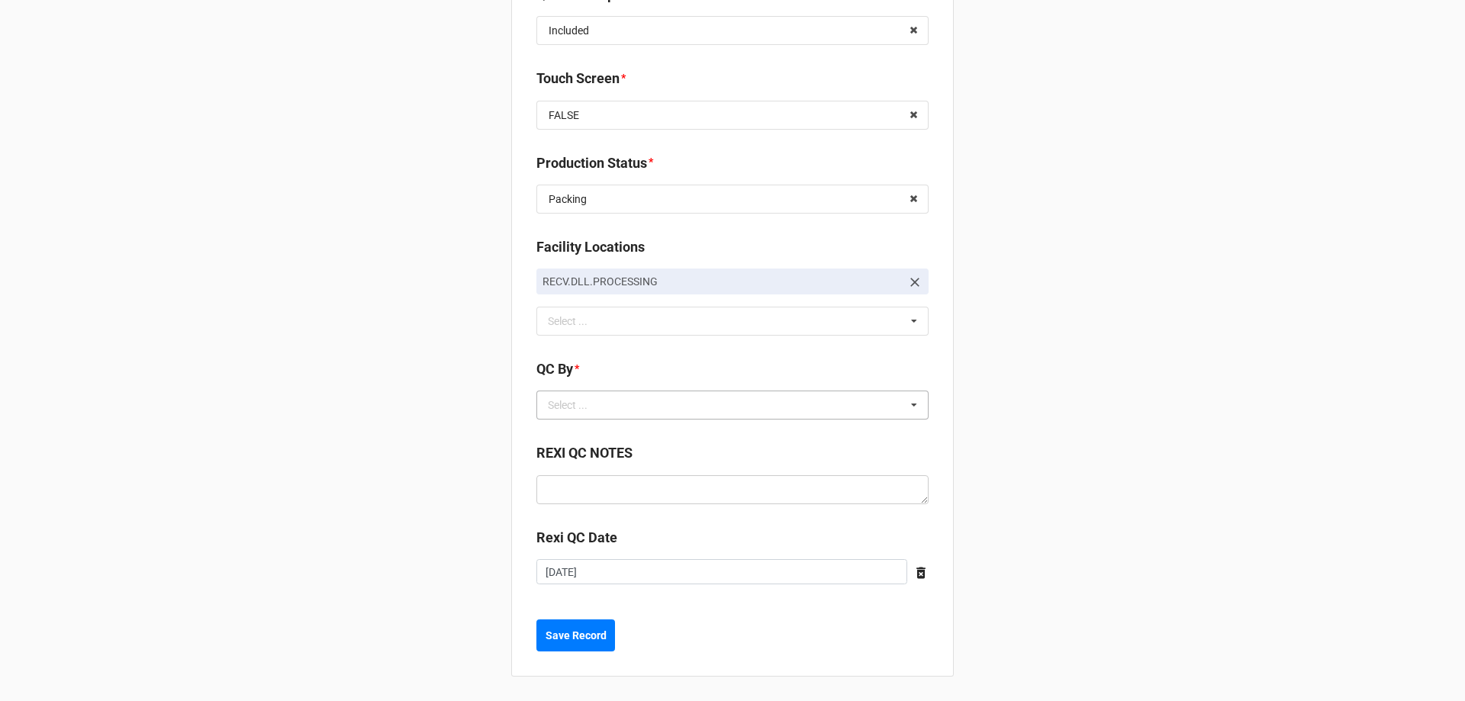
drag, startPoint x: 574, startPoint y: 409, endPoint x: 572, endPoint y: 422, distance: 13.2
click at [575, 411] on div "Select ..." at bounding box center [577, 406] width 66 height 18
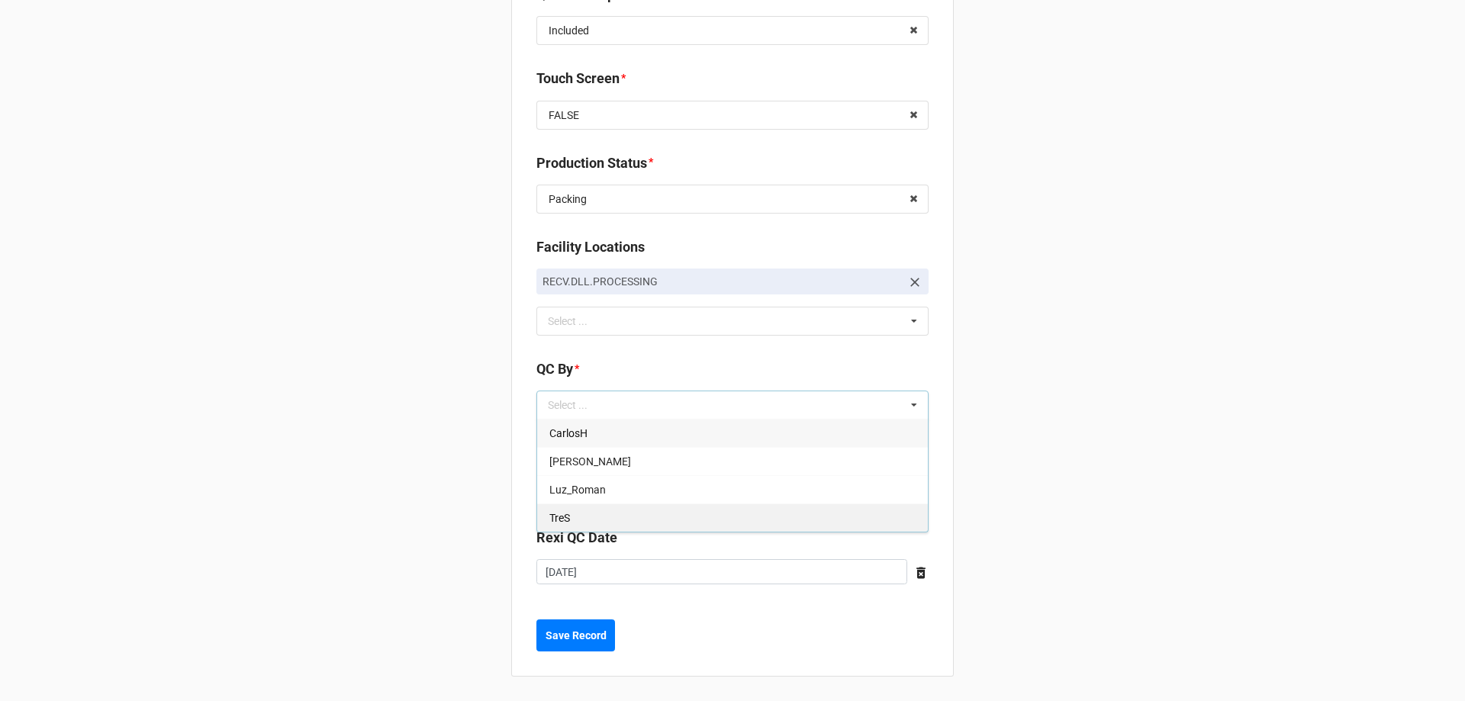
click at [573, 514] on div "TreS" at bounding box center [732, 518] width 391 height 28
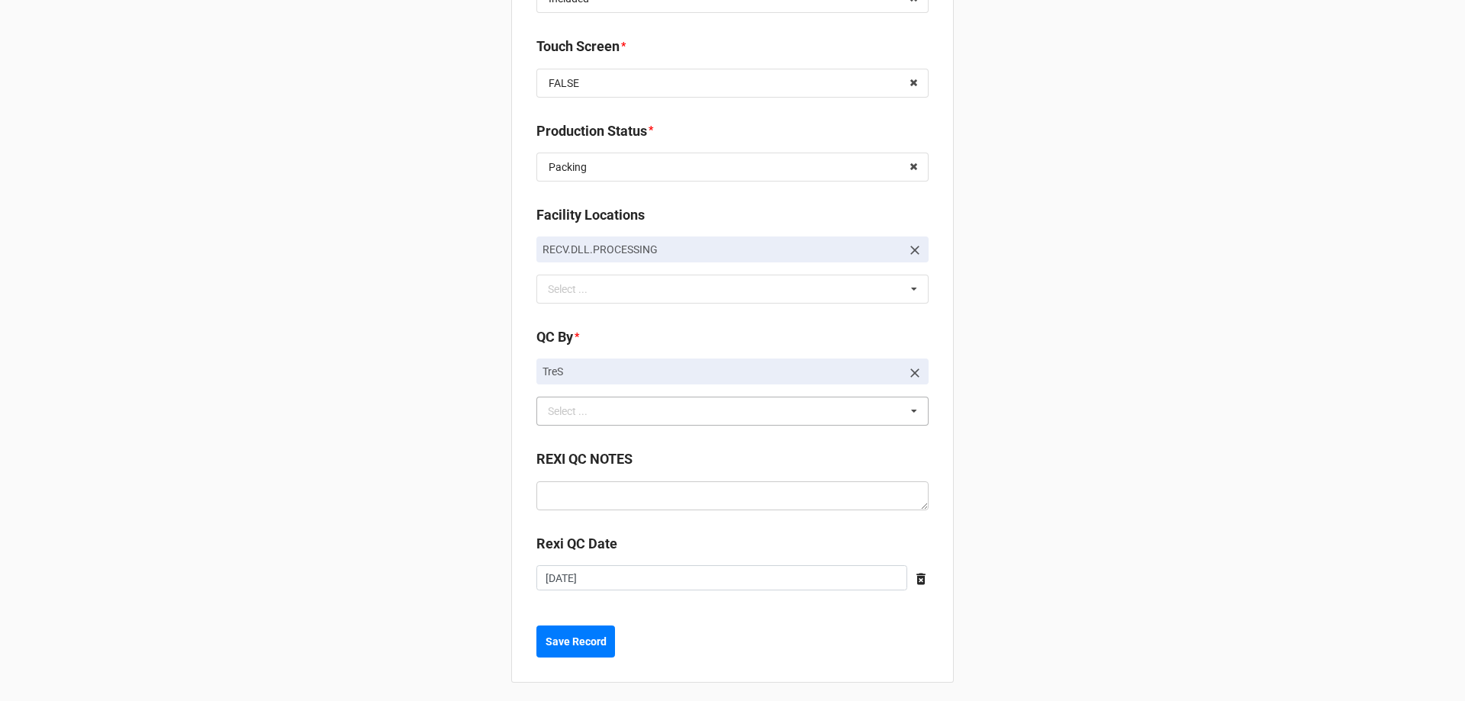
scroll to position [2082, 0]
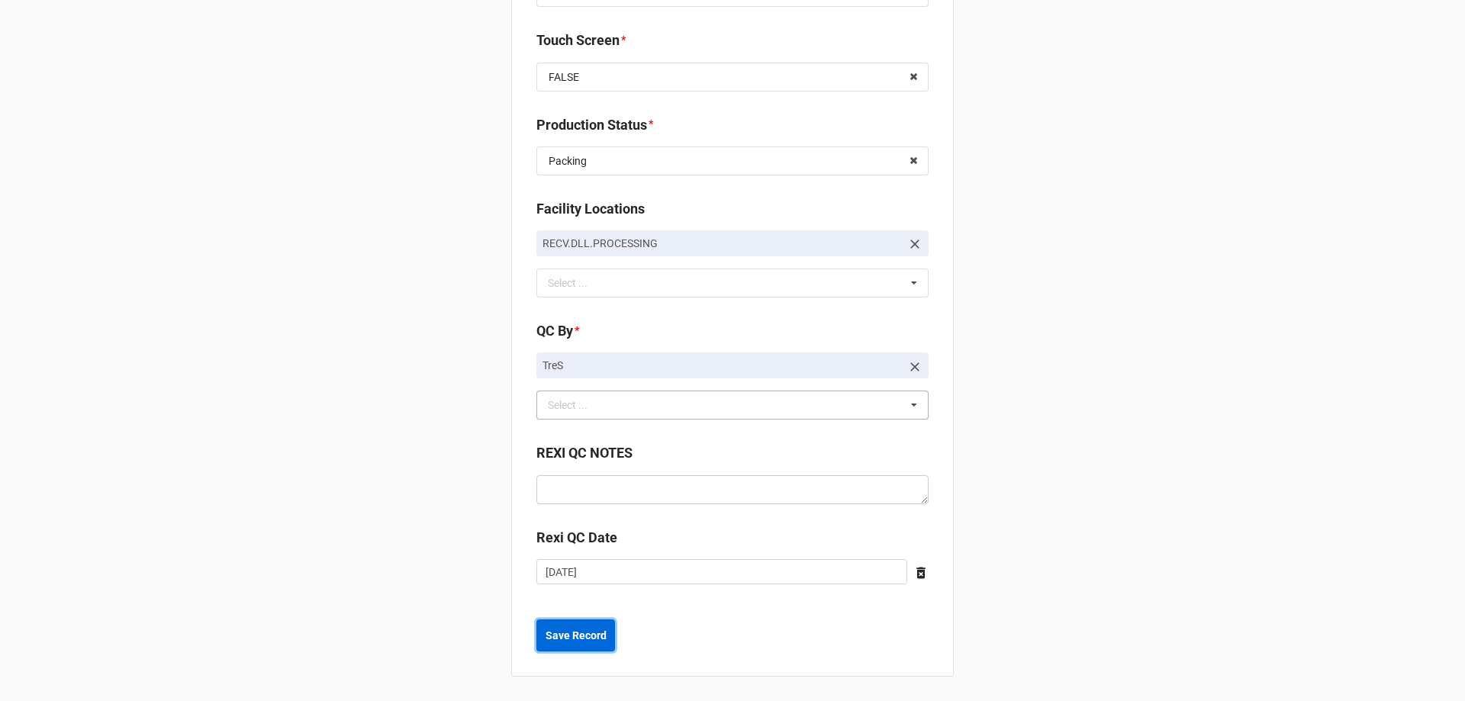
click at [589, 631] on b "Save Record" at bounding box center [576, 636] width 61 height 16
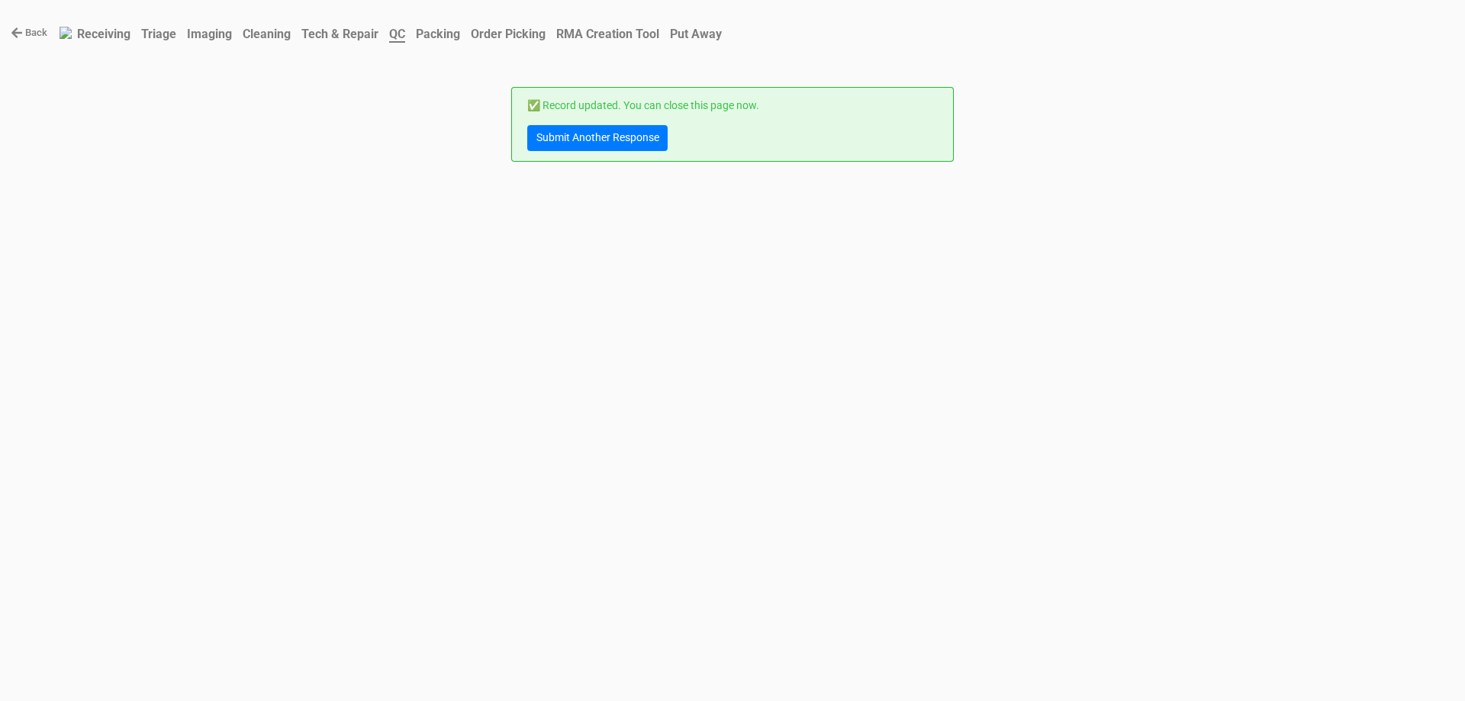
scroll to position [0, 0]
